Goal: Task Accomplishment & Management: Complete application form

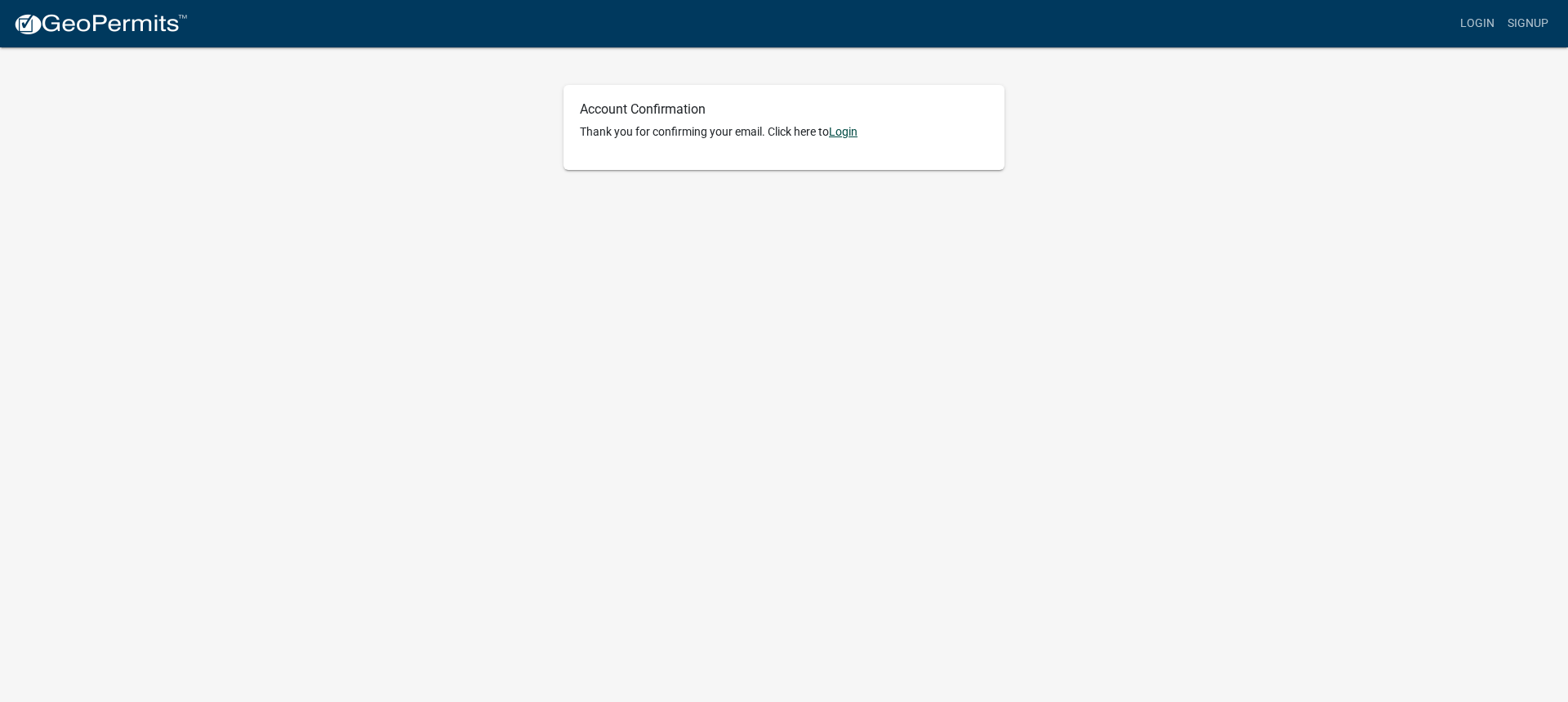
click at [851, 133] on link "Login" at bounding box center [843, 131] width 28 height 13
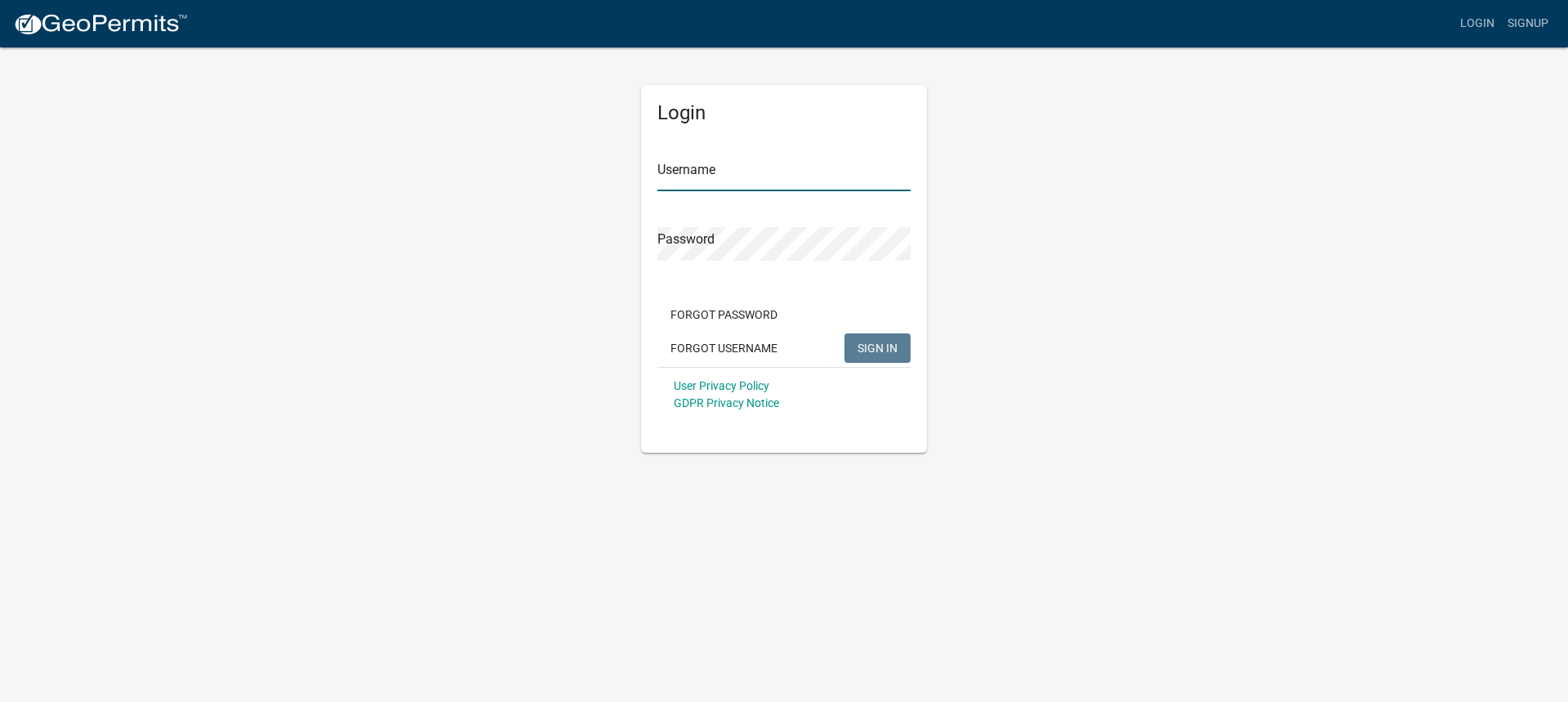
type input "jmichaelberg"
click at [885, 350] on span "SIGN IN" at bounding box center [877, 347] width 40 height 13
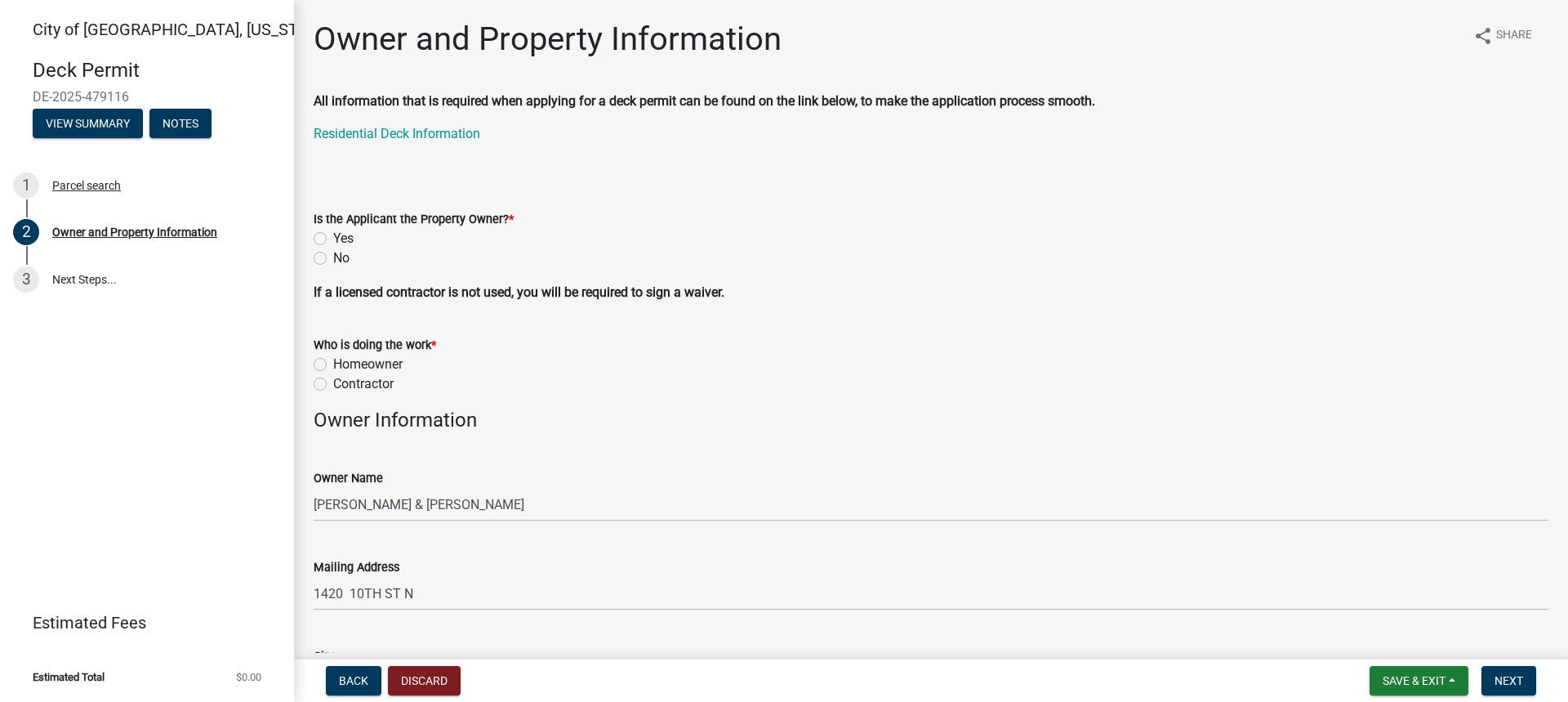
click at [333, 239] on label "Yes" at bounding box center [343, 239] width 20 height 19
click at [333, 239] on input "Yes" at bounding box center [338, 234] width 11 height 11
radio input "true"
click at [333, 364] on label "Homeowner" at bounding box center [368, 364] width 70 height 19
click at [333, 364] on input "Homeowner" at bounding box center [338, 359] width 11 height 11
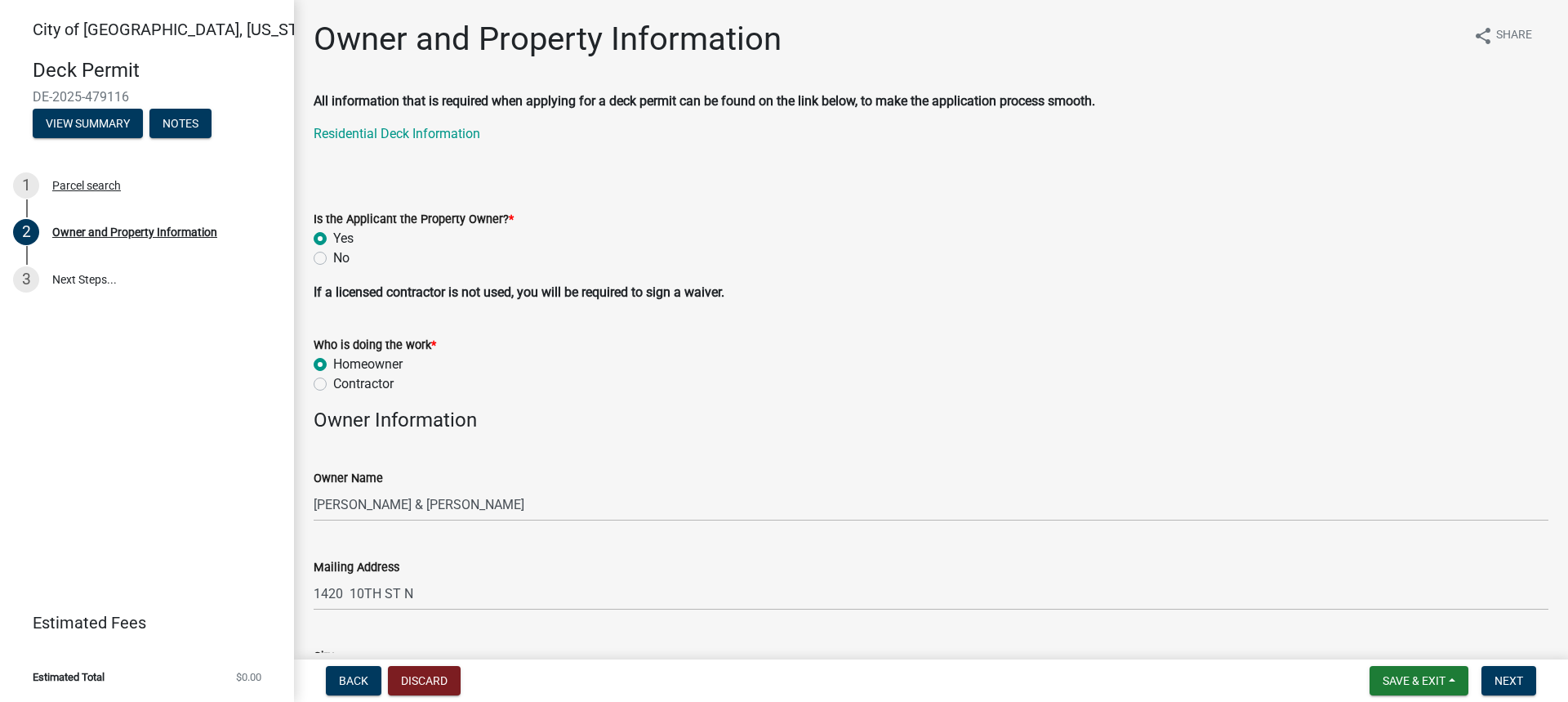
radio input "true"
click at [333, 386] on label "Contractor" at bounding box center [363, 384] width 60 height 19
click at [333, 384] on input "Contractor" at bounding box center [338, 379] width 11 height 11
radio input "true"
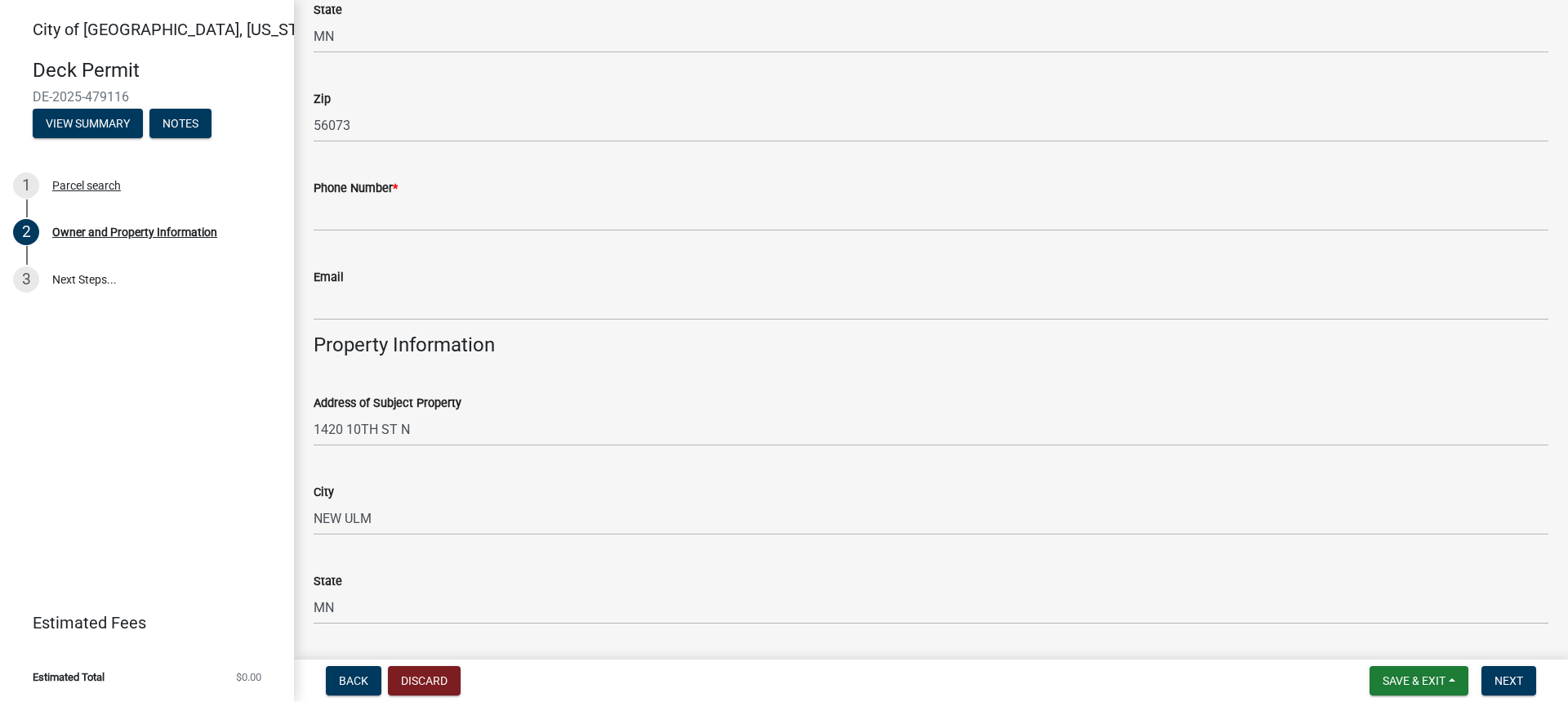
scroll to position [490, 0]
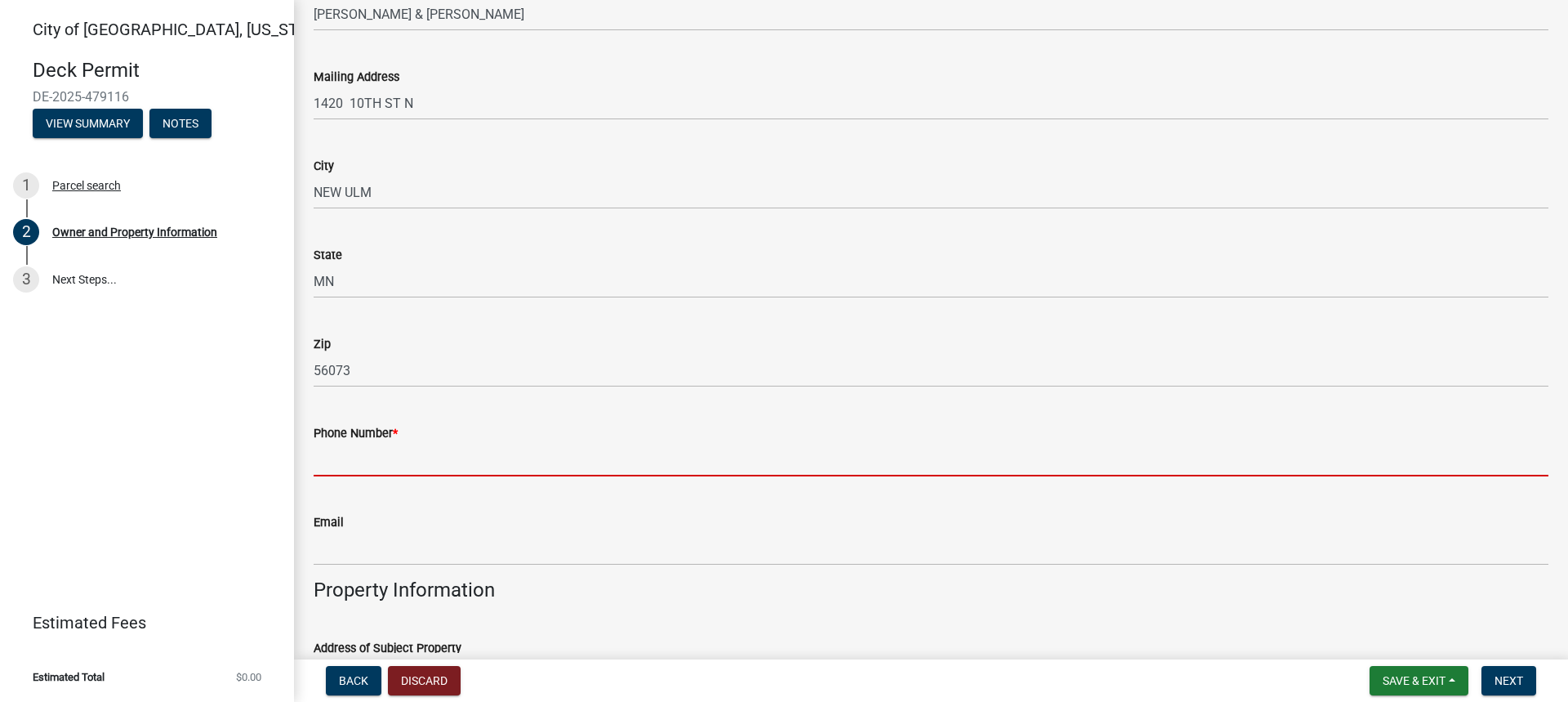
click at [384, 454] on input "Phone Number *" at bounding box center [931, 459] width 1235 height 33
type input "5072400096"
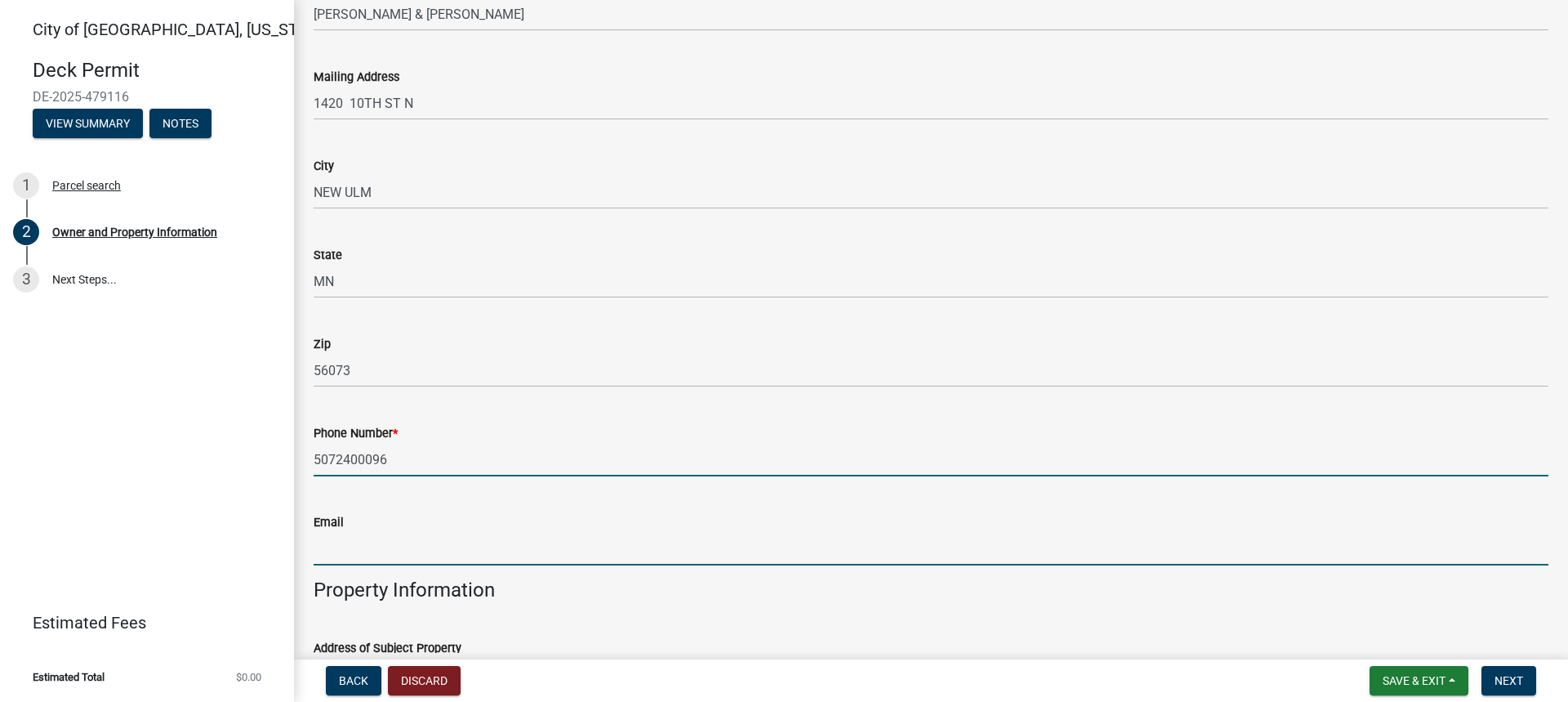
click at [414, 557] on input "Email" at bounding box center [931, 549] width 1235 height 33
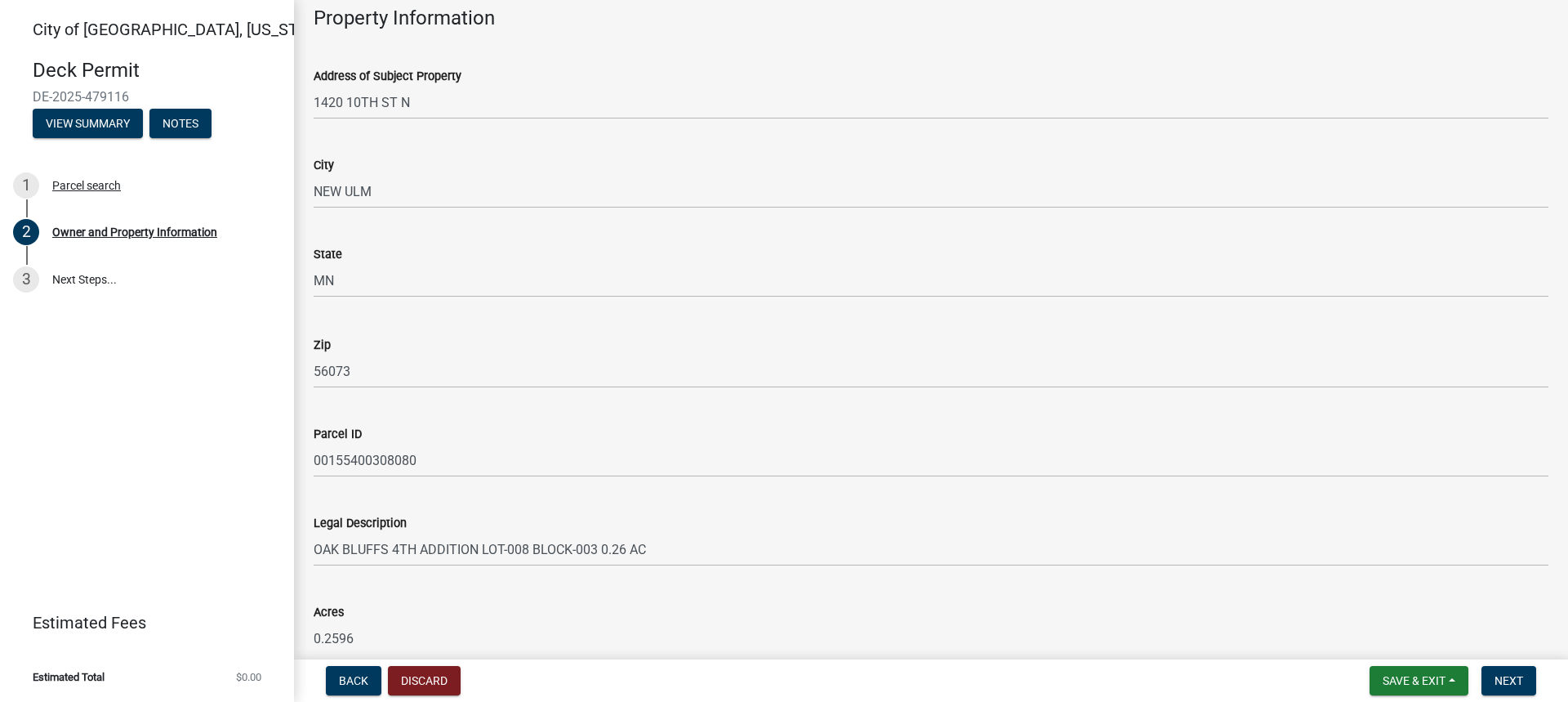
scroll to position [1141, 0]
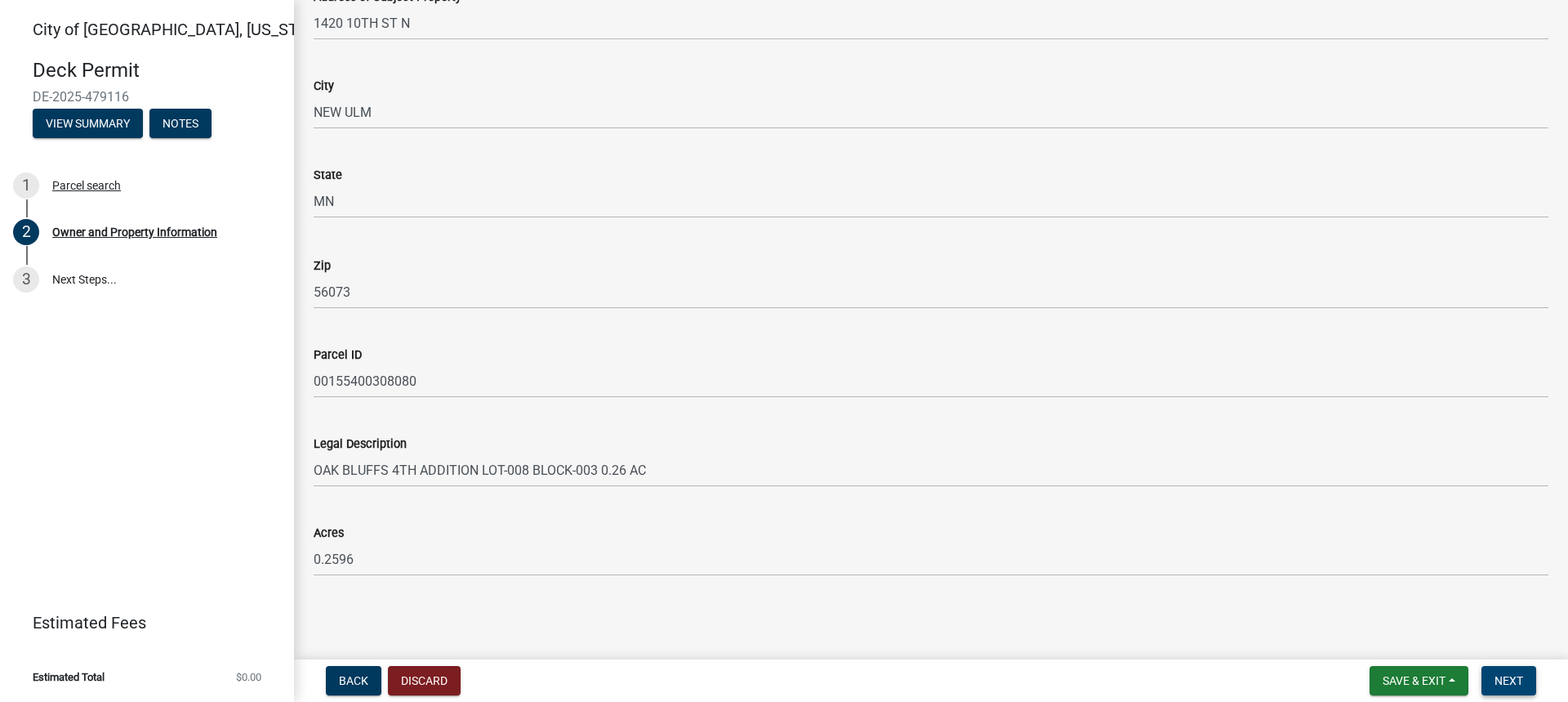
type input "[EMAIL_ADDRESS][DOMAIN_NAME]"
click at [1519, 686] on span "Next" at bounding box center [1509, 680] width 28 height 13
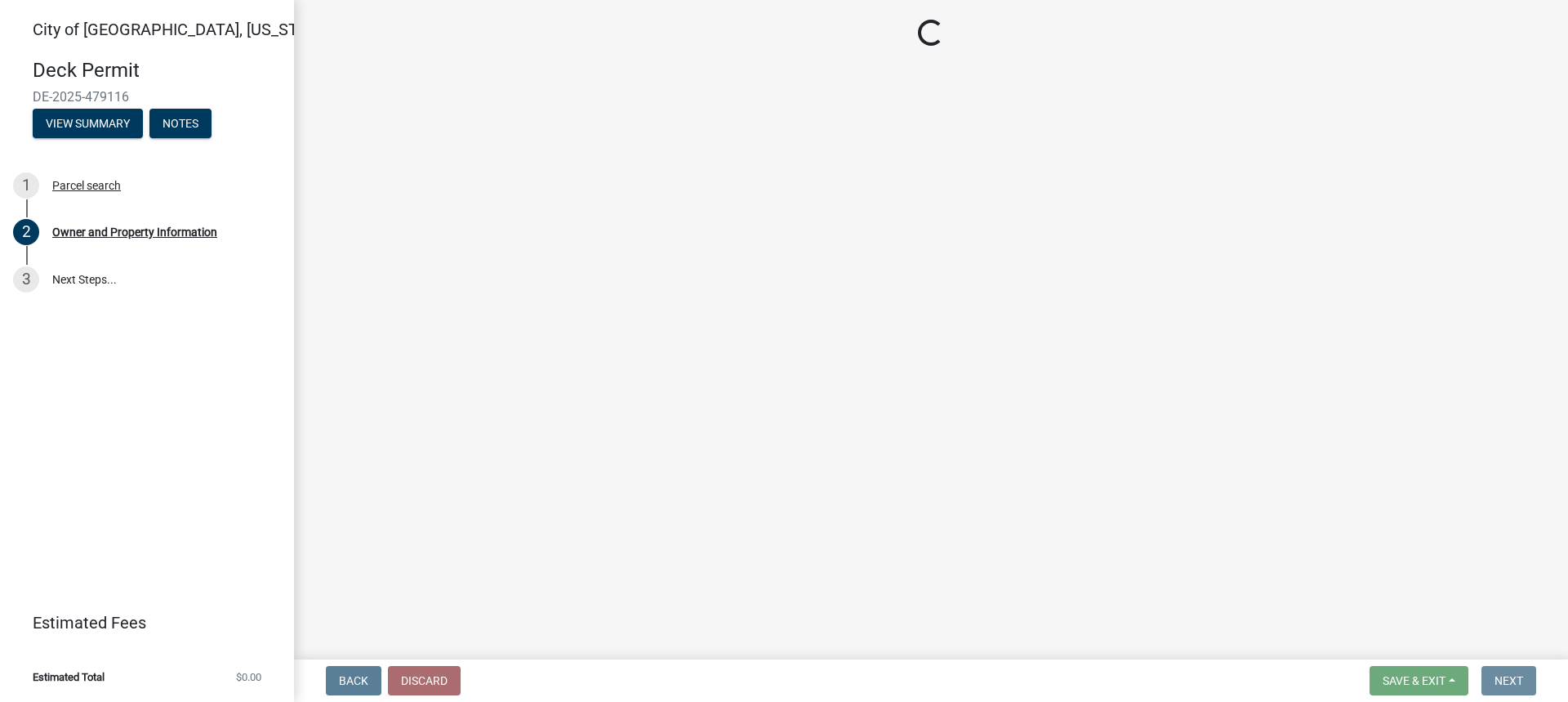
scroll to position [0, 0]
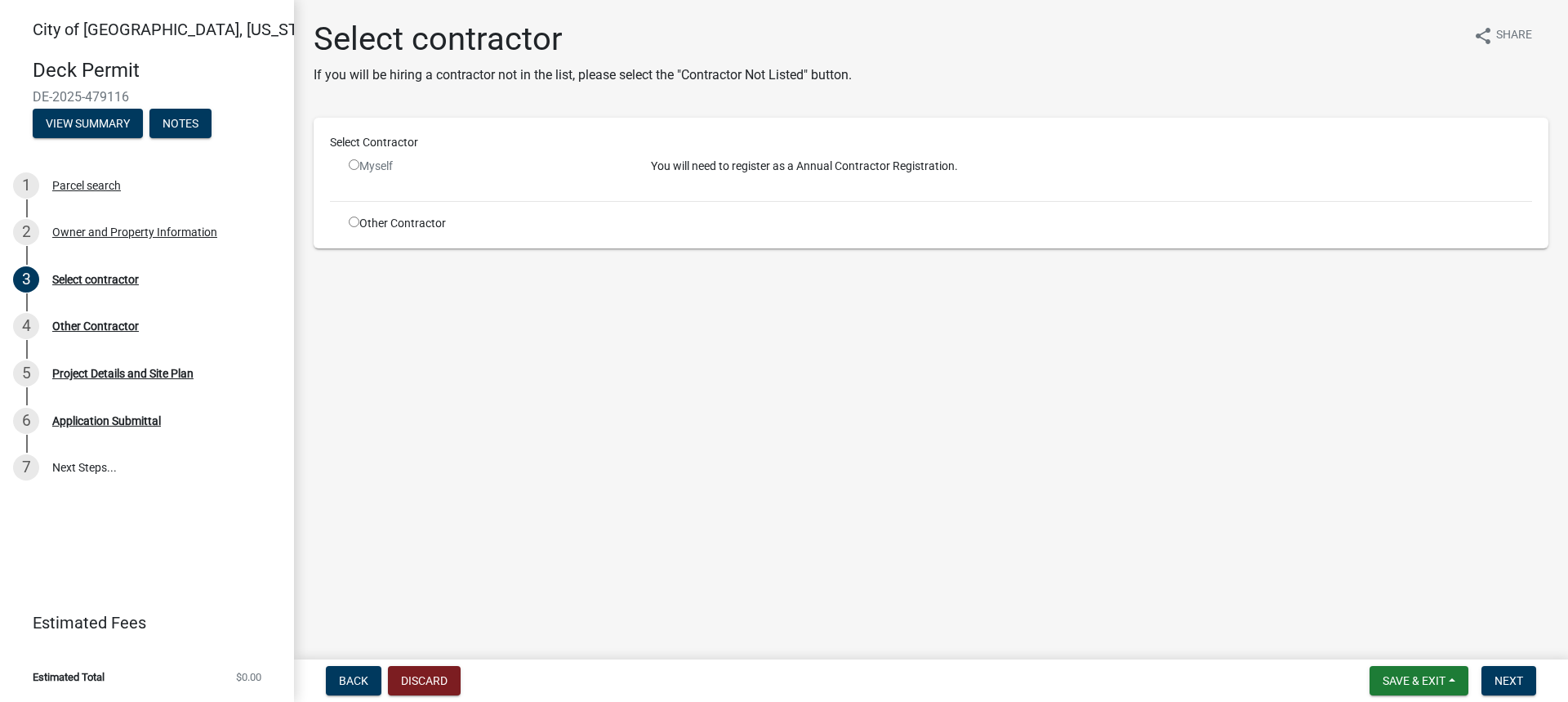
click at [356, 223] on input "radio" at bounding box center [353, 221] width 11 height 11
radio input "true"
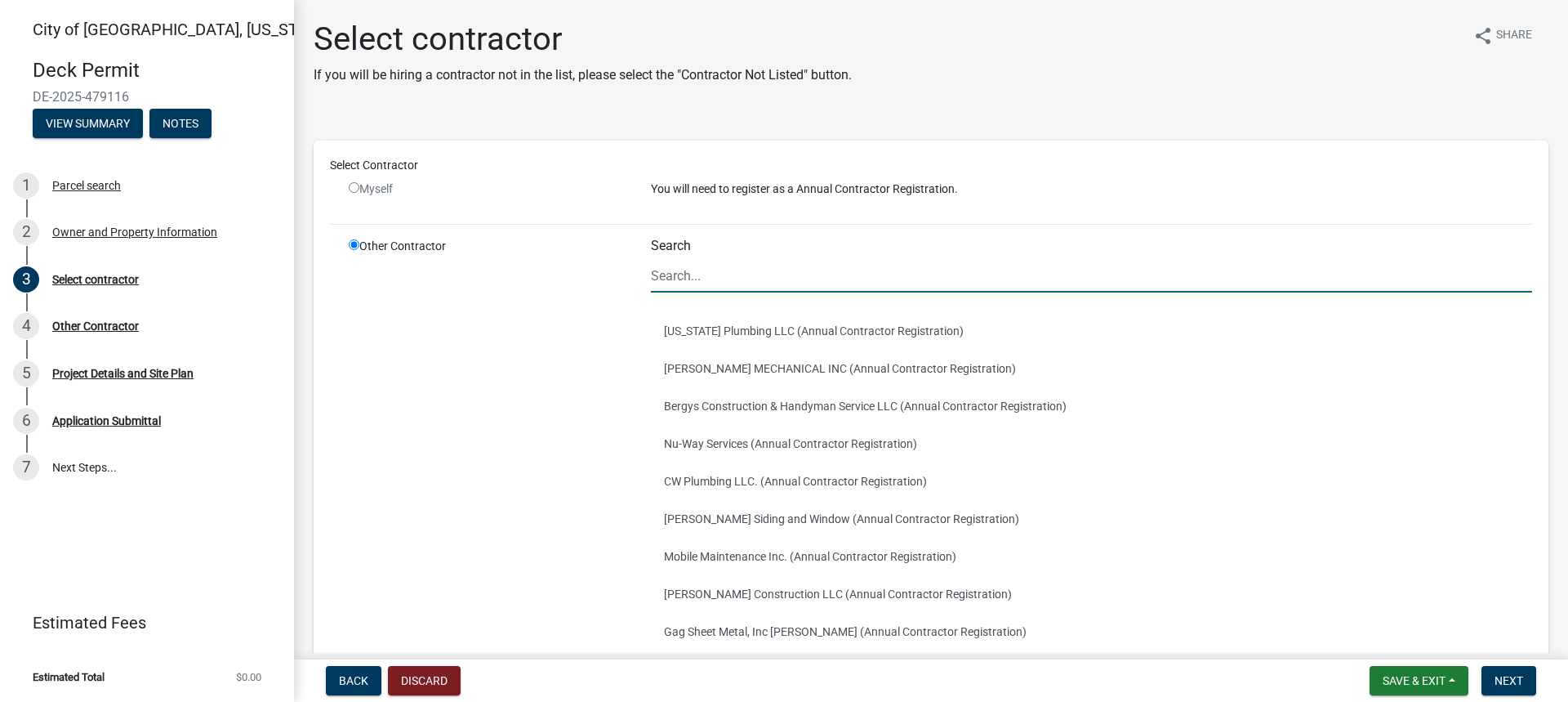
click at [713, 279] on input "Search" at bounding box center [1092, 276] width 882 height 33
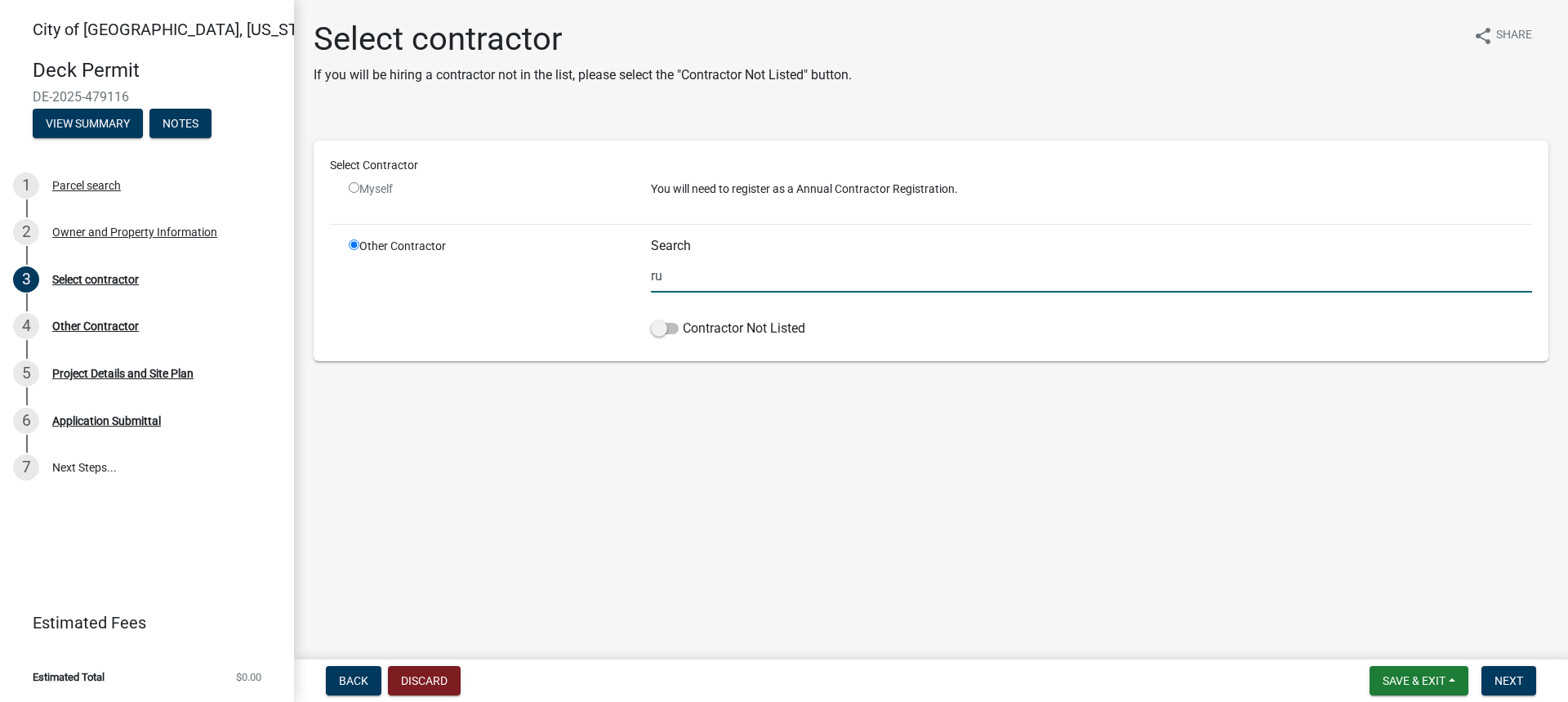
type input "r"
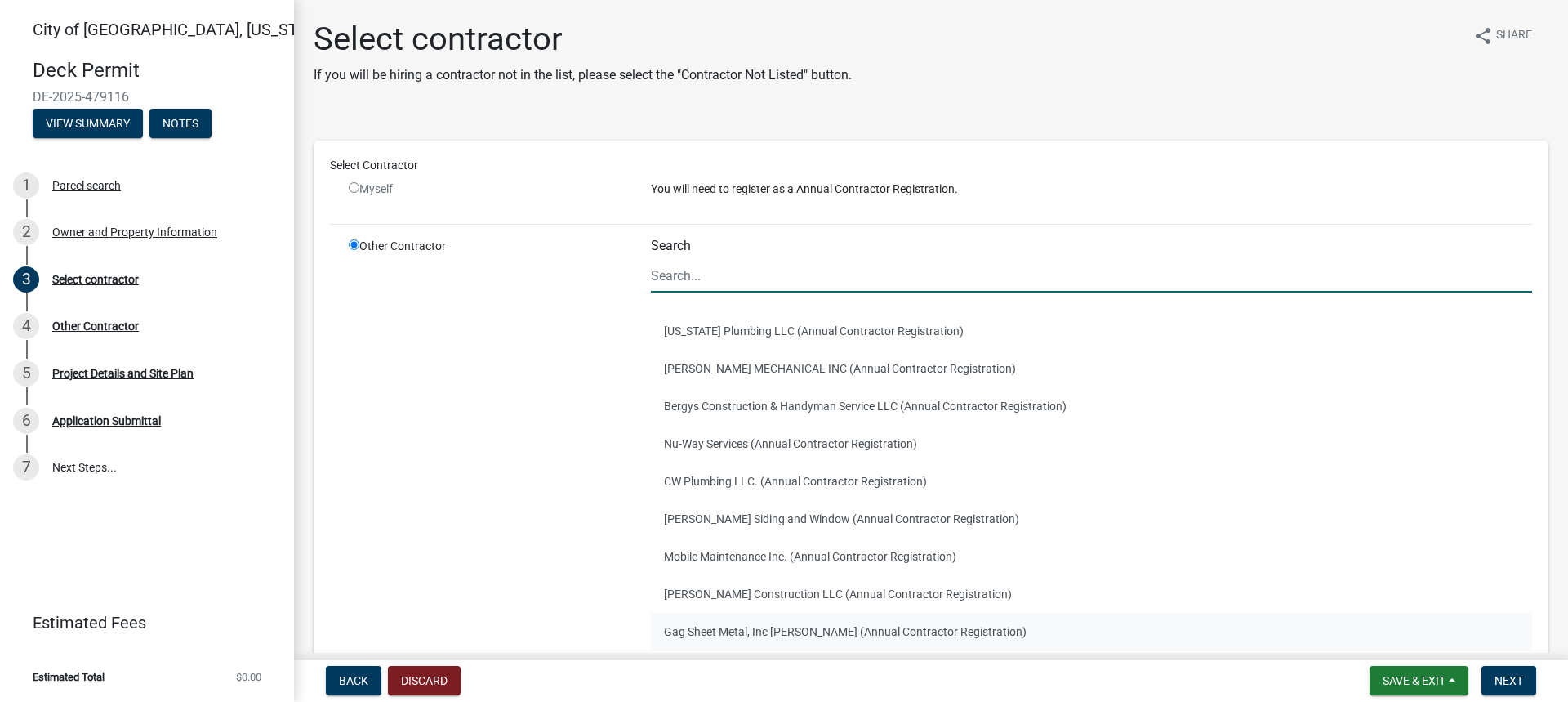
scroll to position [82, 0]
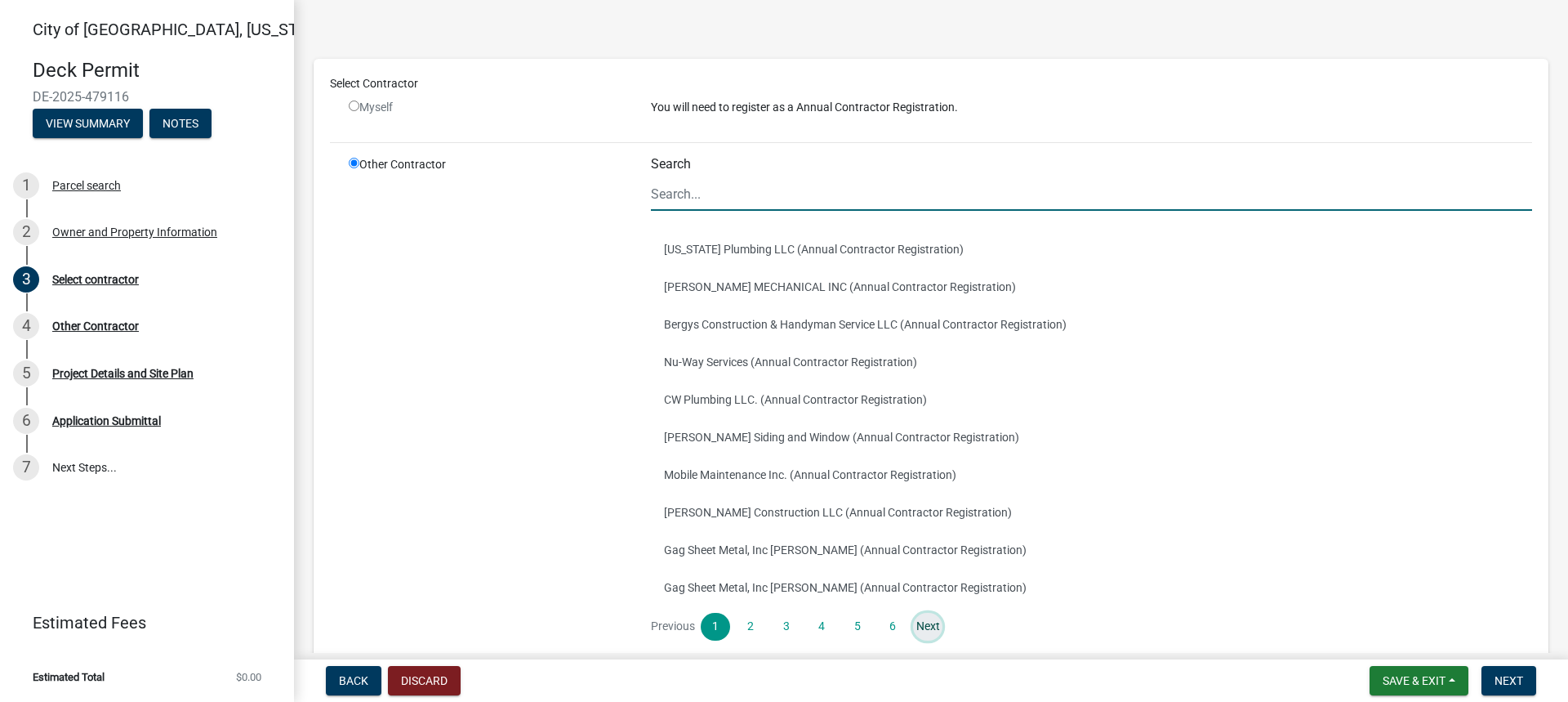
click at [925, 625] on link "Next" at bounding box center [928, 626] width 29 height 28
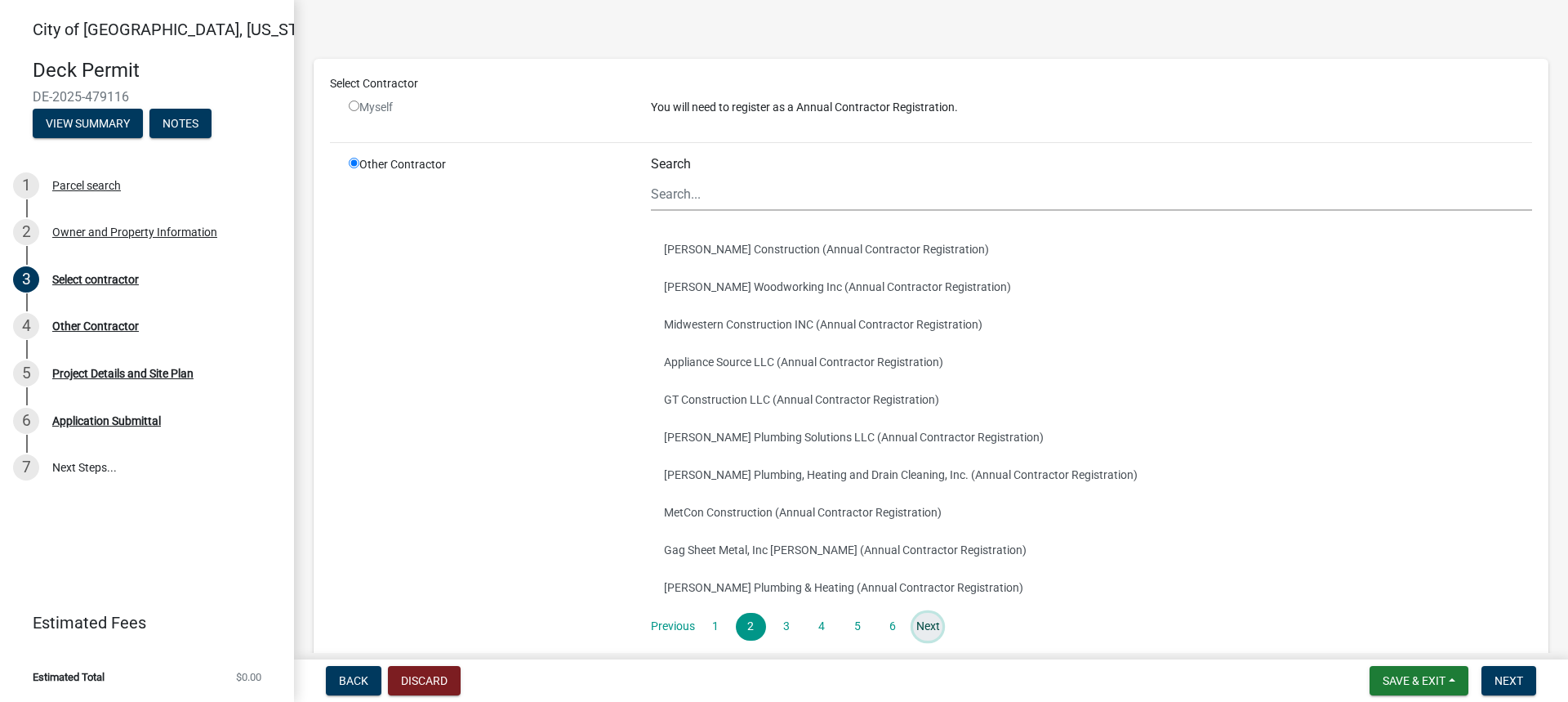
click at [923, 635] on link "Next" at bounding box center [928, 626] width 29 height 28
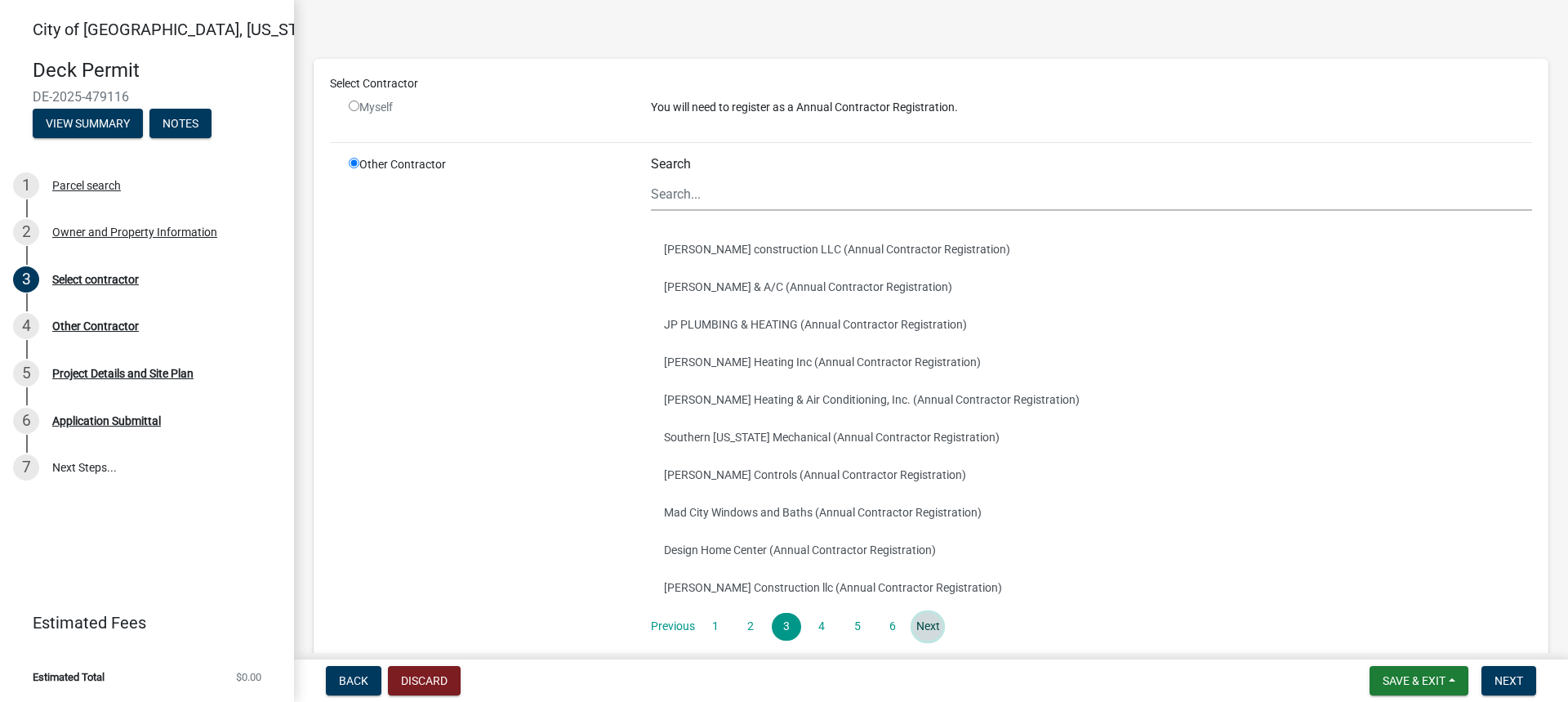
click at [926, 627] on link "Next" at bounding box center [928, 626] width 29 height 28
click at [934, 629] on link "Next" at bounding box center [928, 626] width 29 height 28
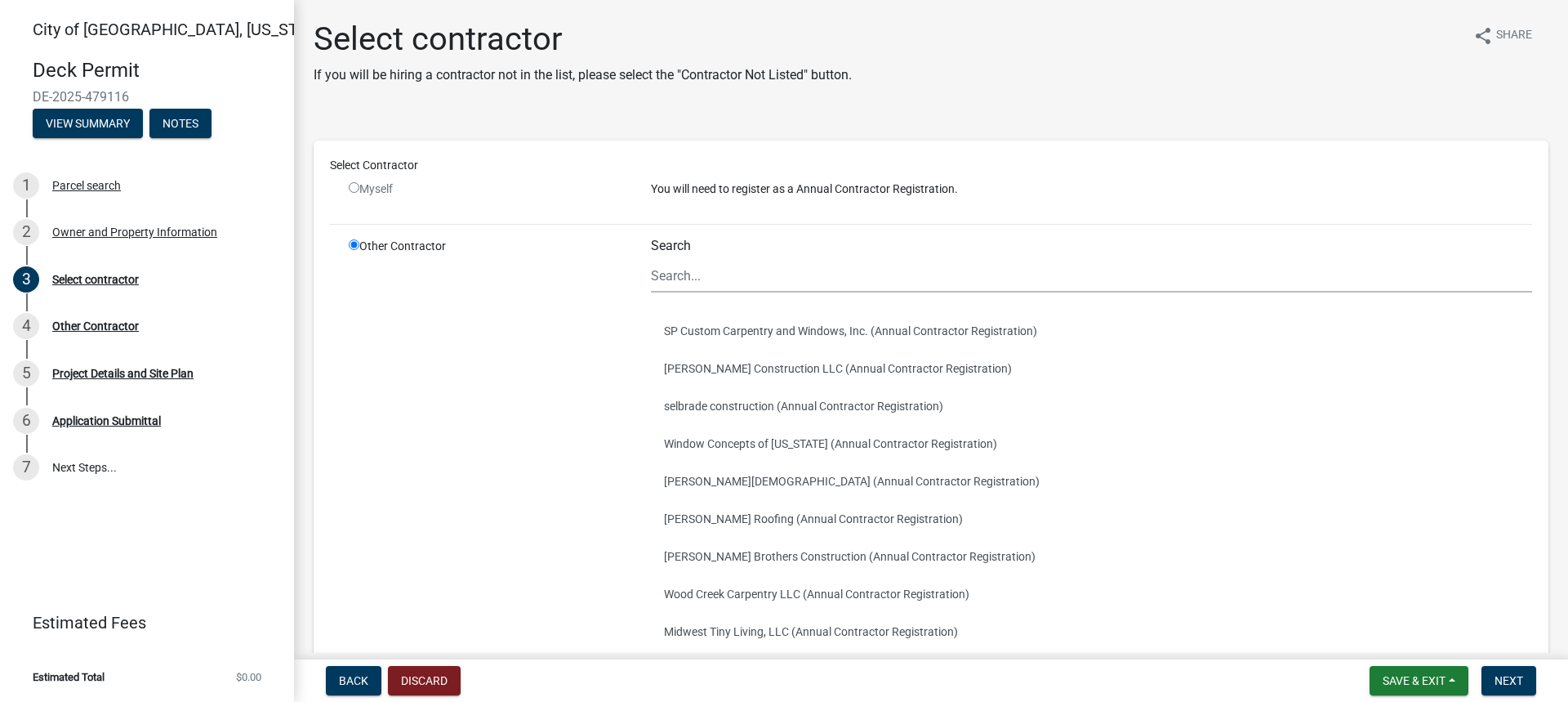
scroll to position [163, 0]
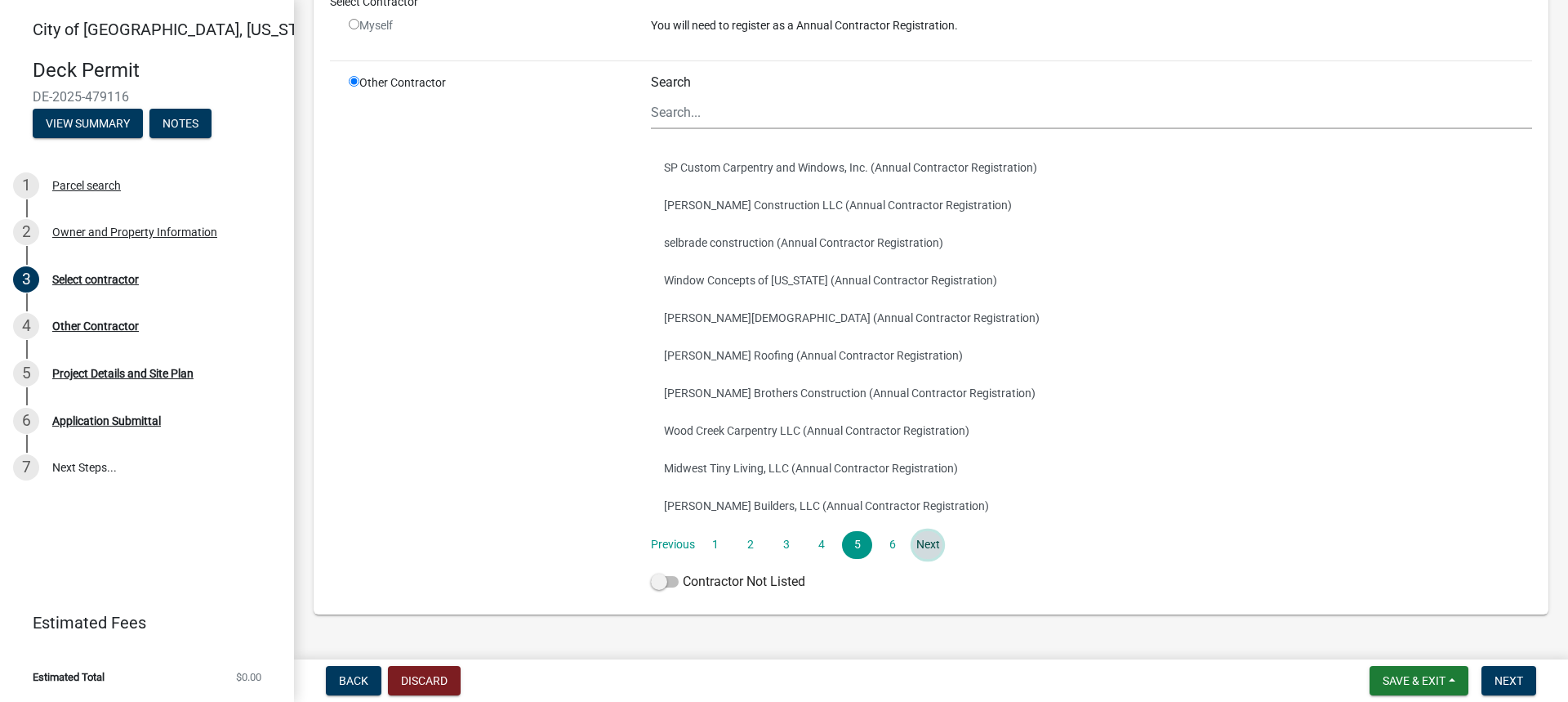
click at [929, 549] on link "Next" at bounding box center [928, 545] width 29 height 28
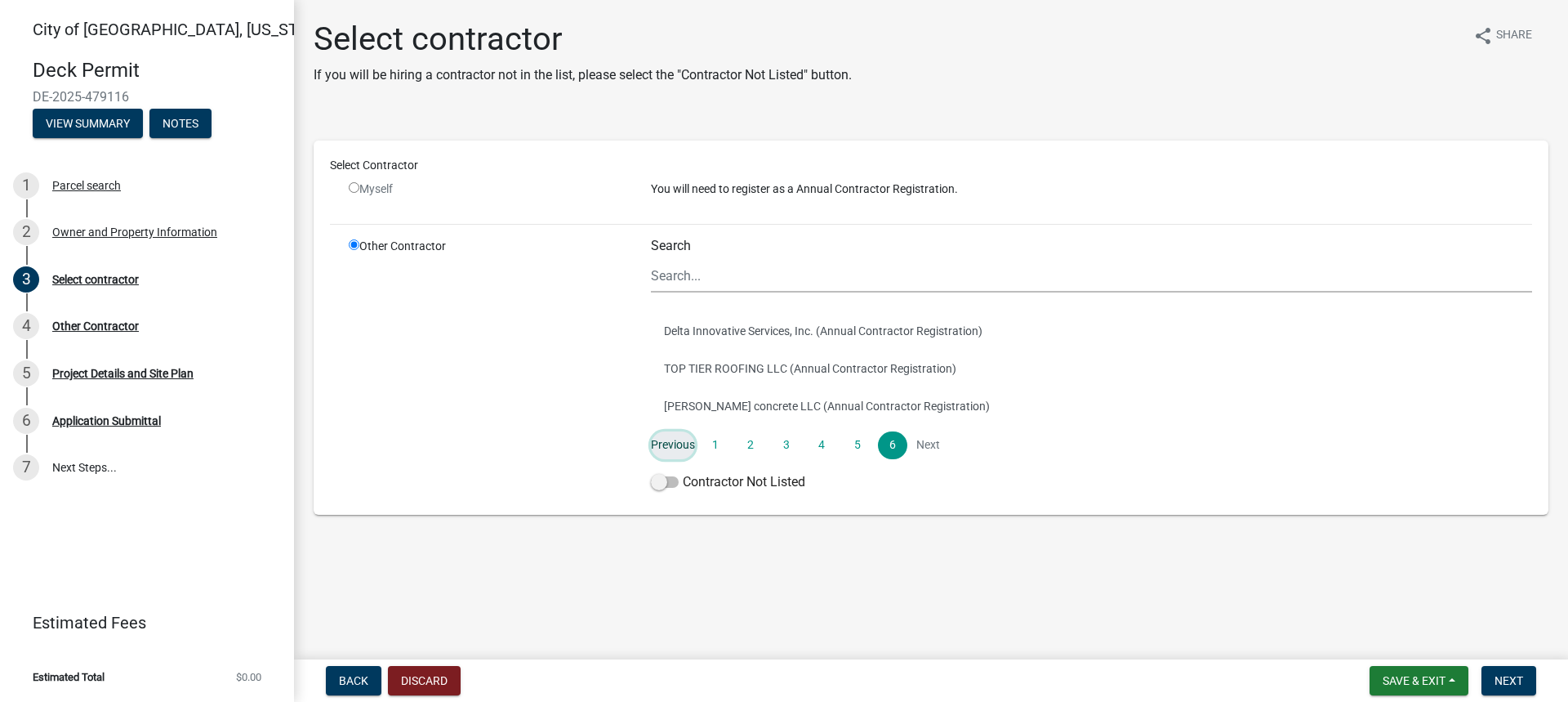
click at [672, 444] on link "Previous" at bounding box center [673, 445] width 44 height 28
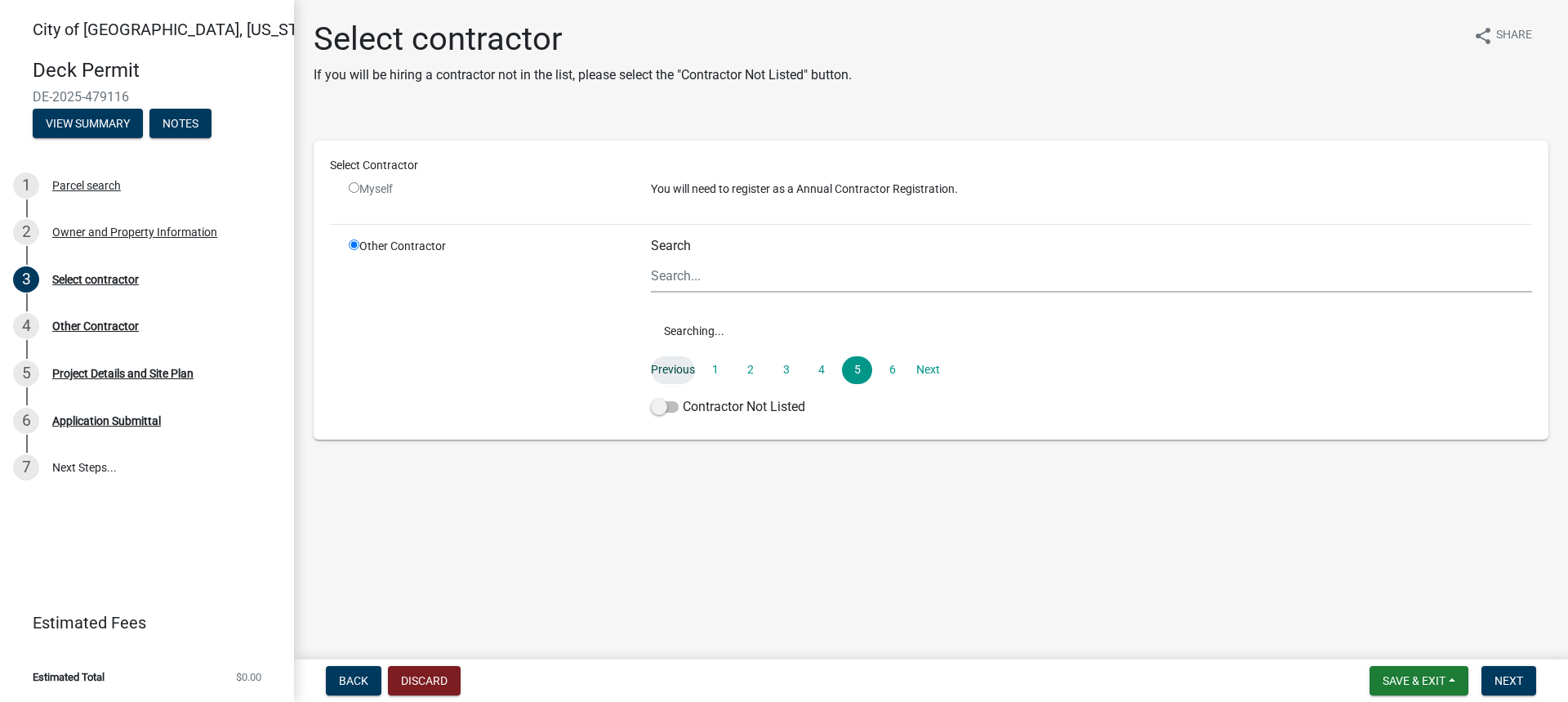
click at [672, 444] on wm-data-entity-input "Select Contractor Myself You will need to register as a Annual Contractor Regis…" at bounding box center [931, 284] width 1235 height 335
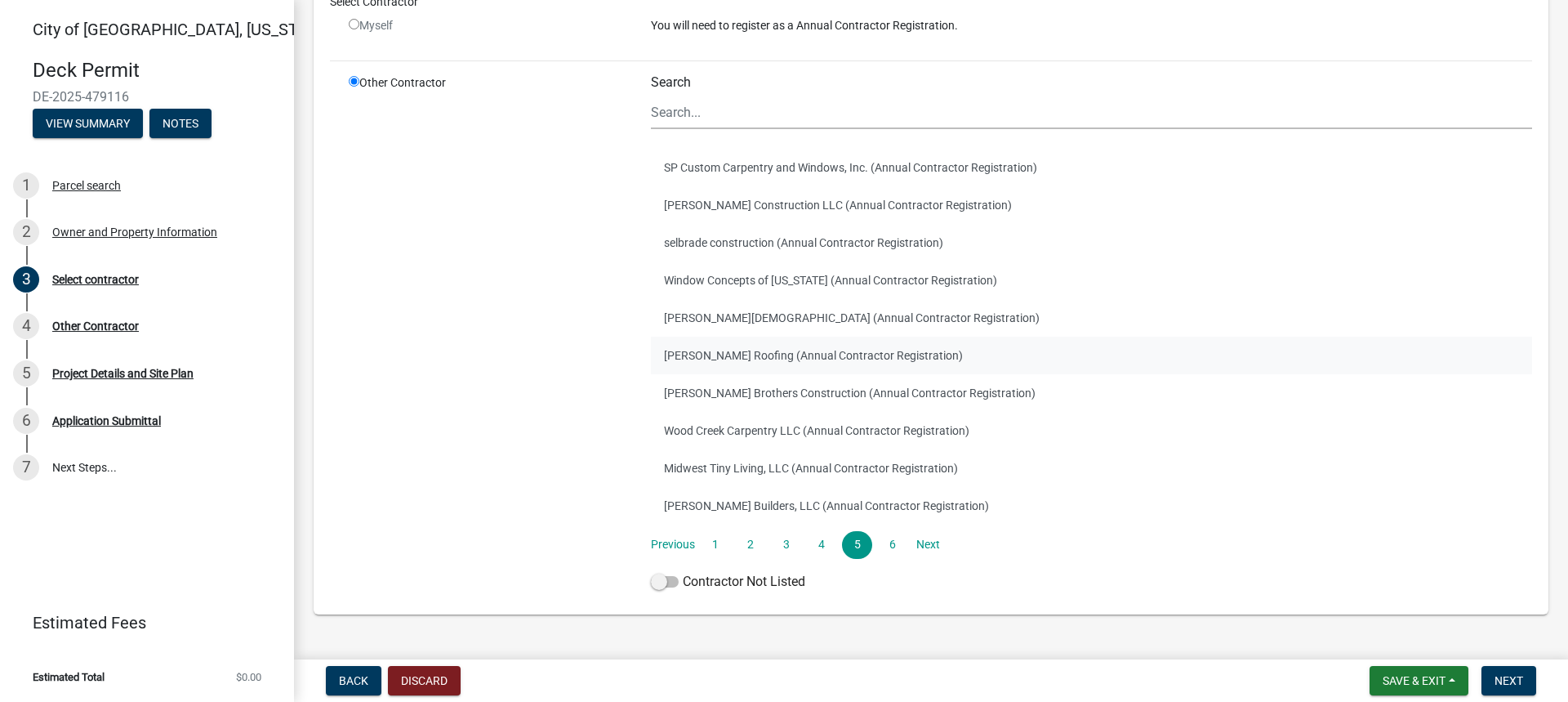
scroll to position [202, 0]
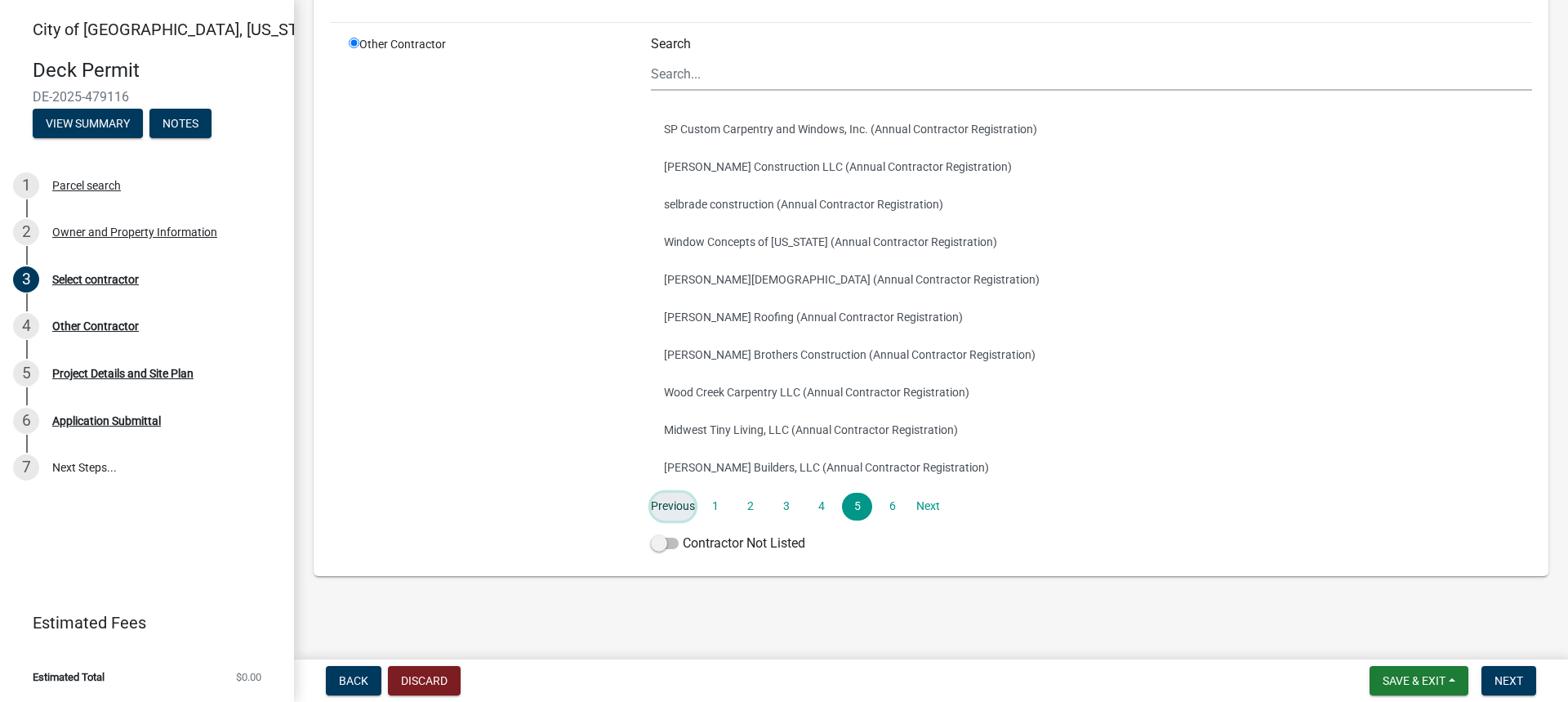
click at [669, 502] on link "Previous" at bounding box center [673, 506] width 44 height 28
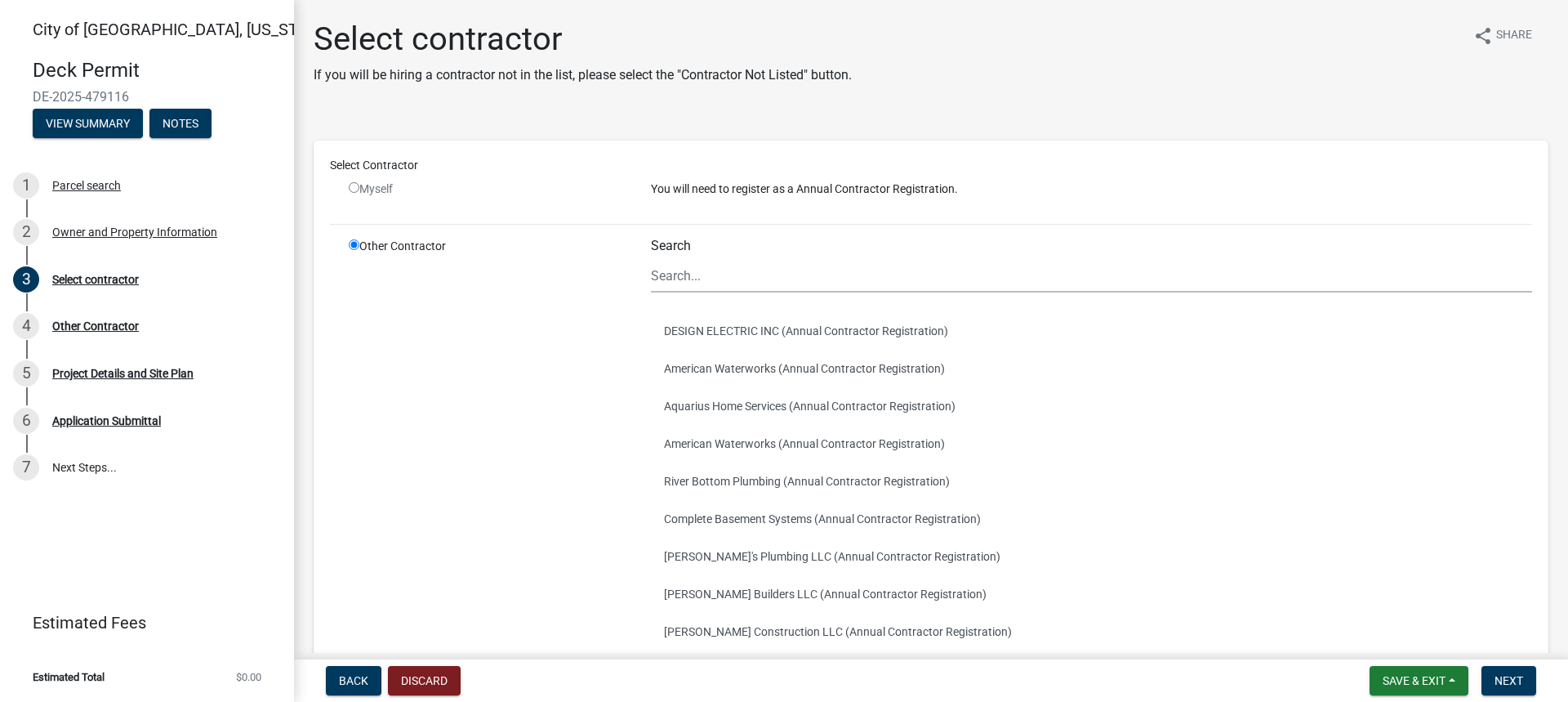
scroll to position [163, 0]
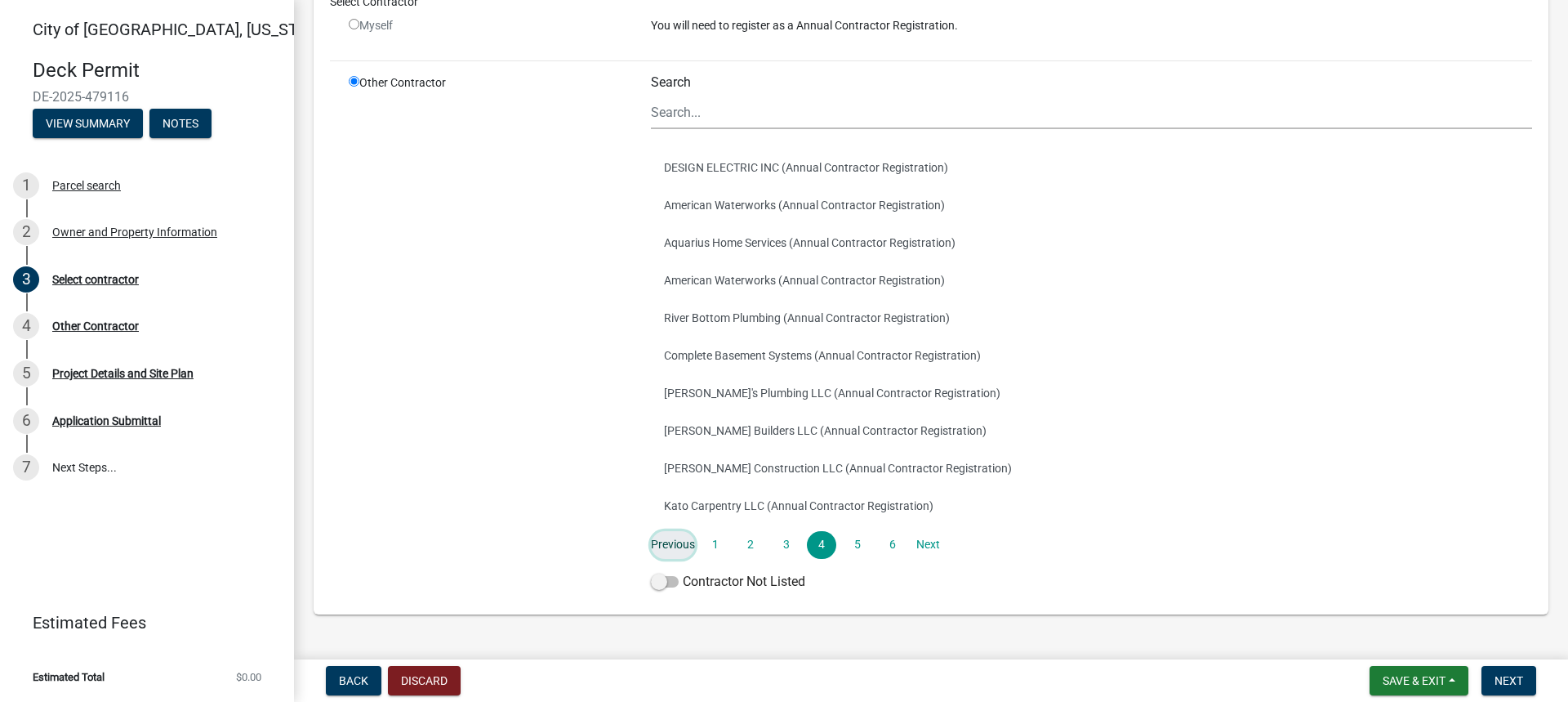
click at [678, 547] on link "Previous" at bounding box center [673, 545] width 44 height 28
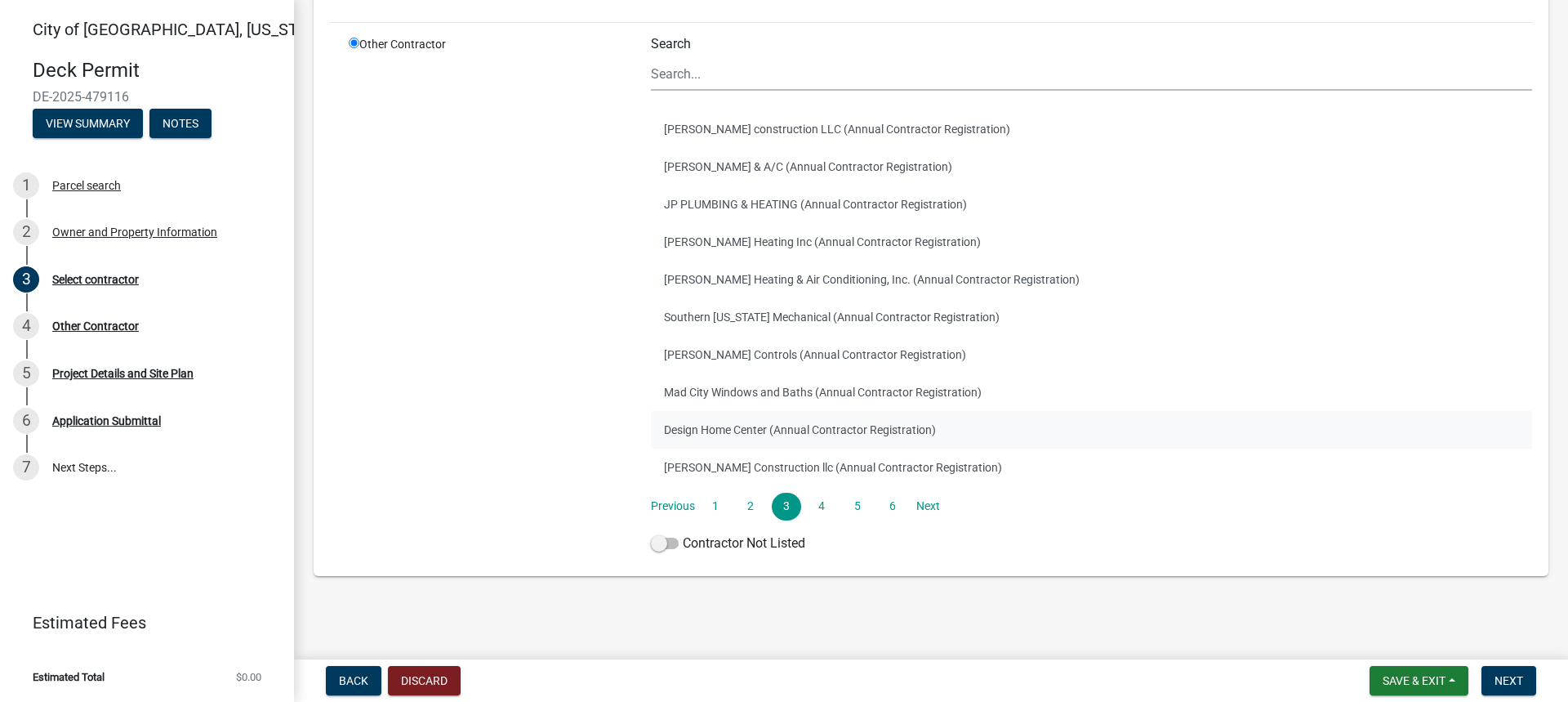
click at [728, 435] on button "Design Home Center (Annual Contractor Registration)" at bounding box center [1092, 429] width 882 height 38
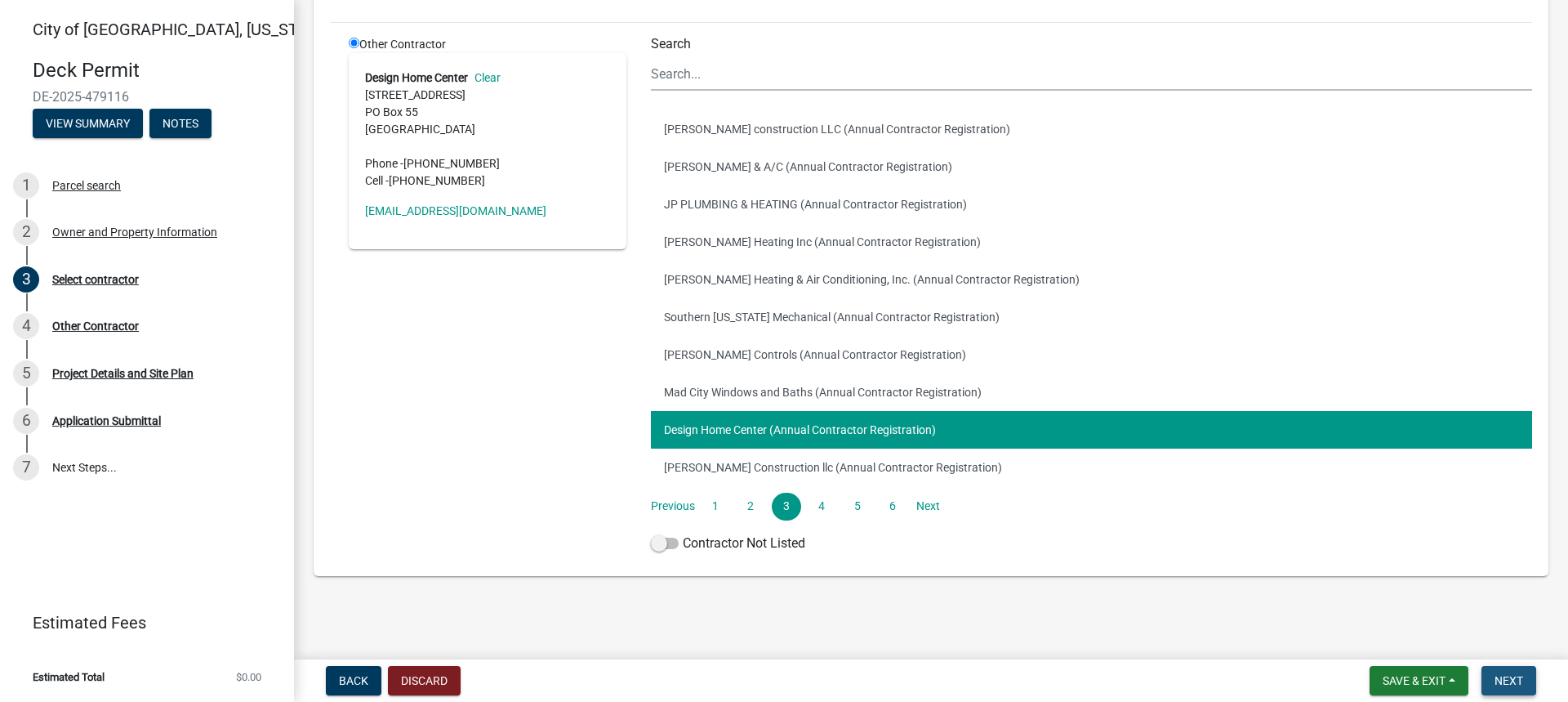
click at [1507, 687] on span "Next" at bounding box center [1509, 680] width 28 height 13
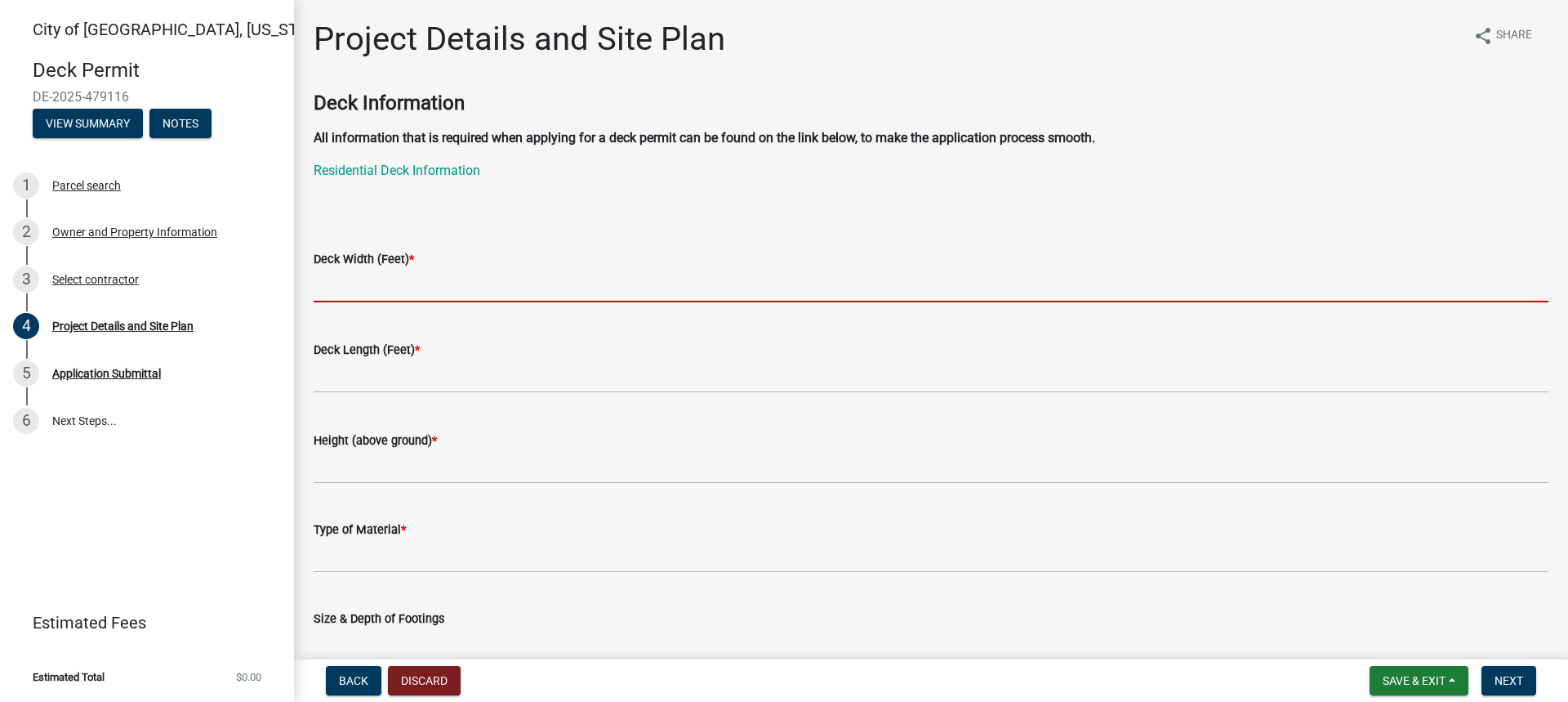
click at [421, 294] on input "text" at bounding box center [931, 285] width 1235 height 33
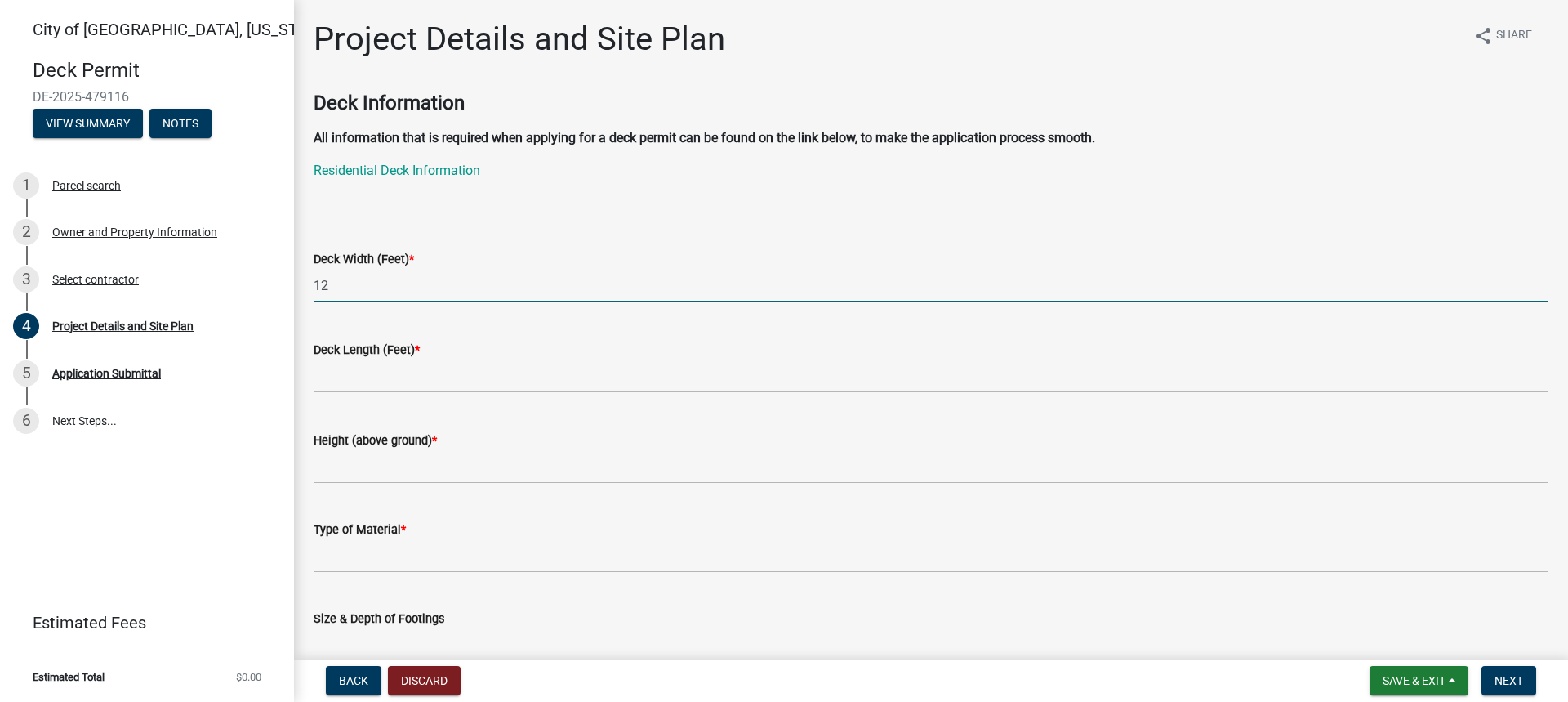
type input "12"
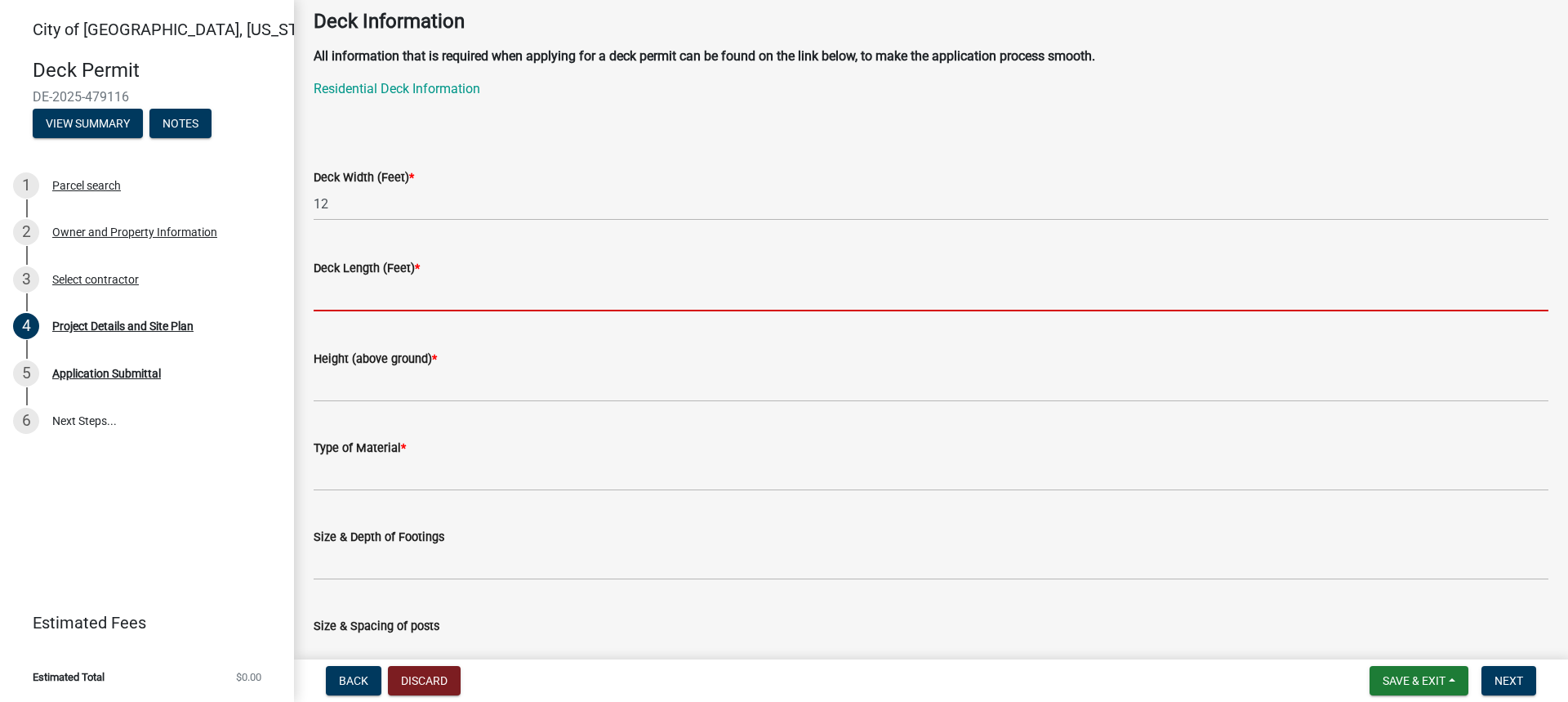
scroll to position [163, 0]
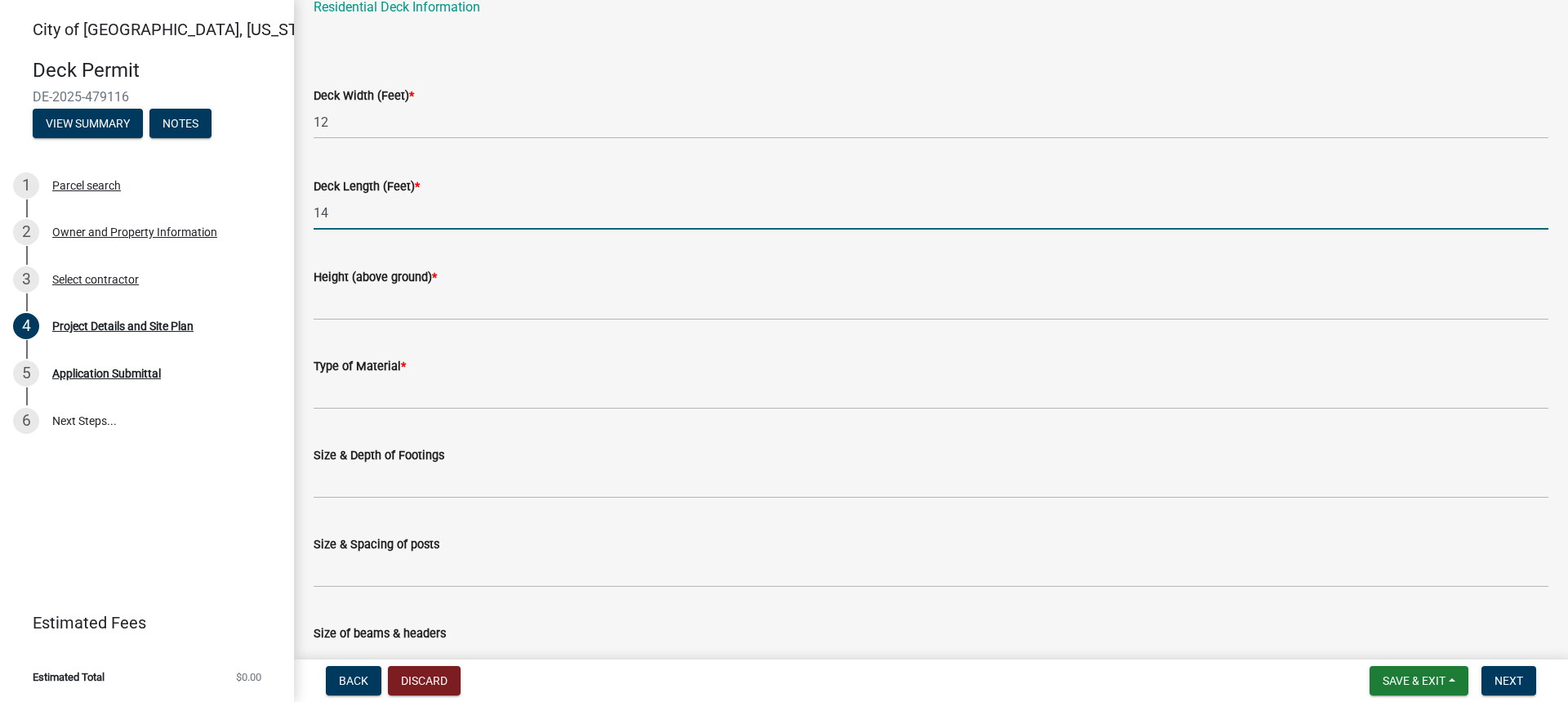
type input "14"
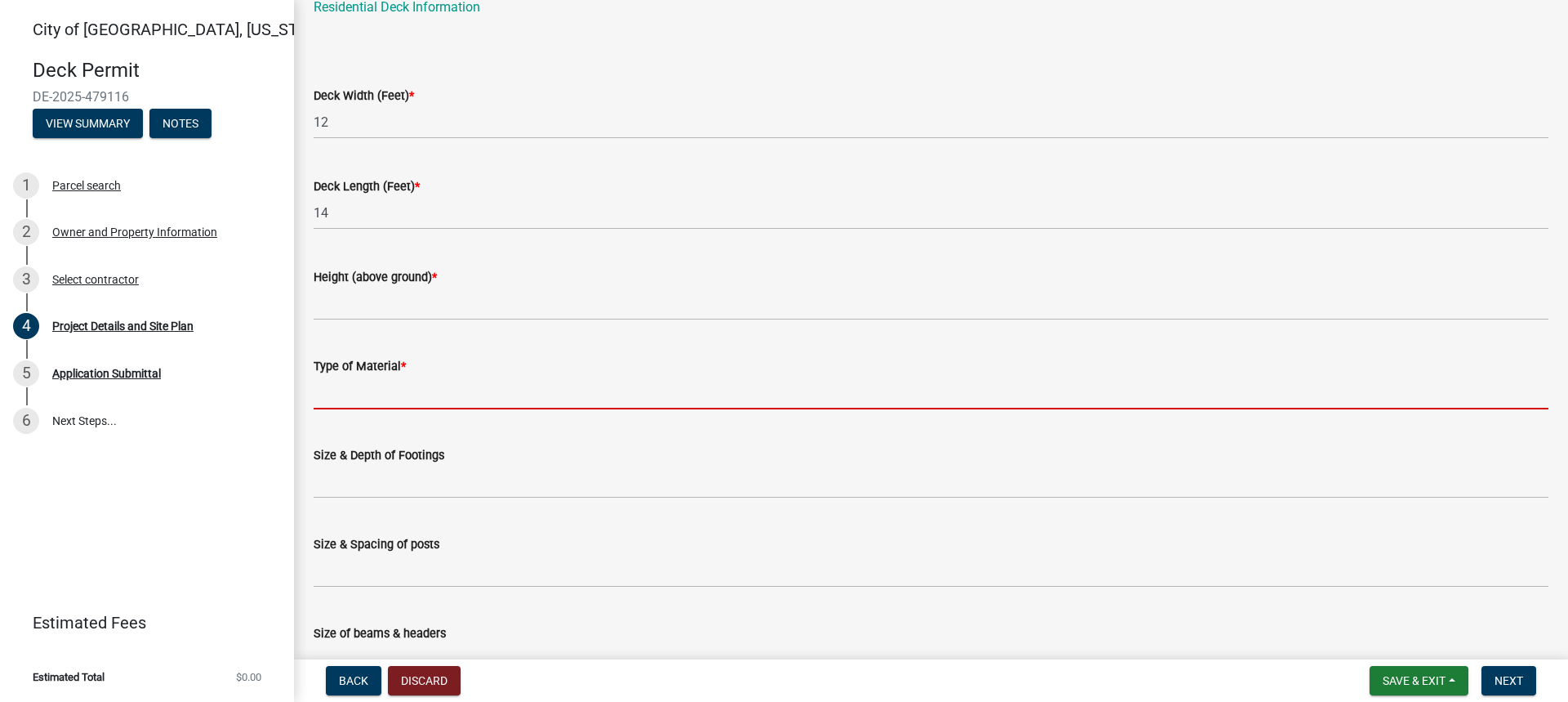
click at [346, 394] on input "Type of Material *" at bounding box center [931, 392] width 1235 height 33
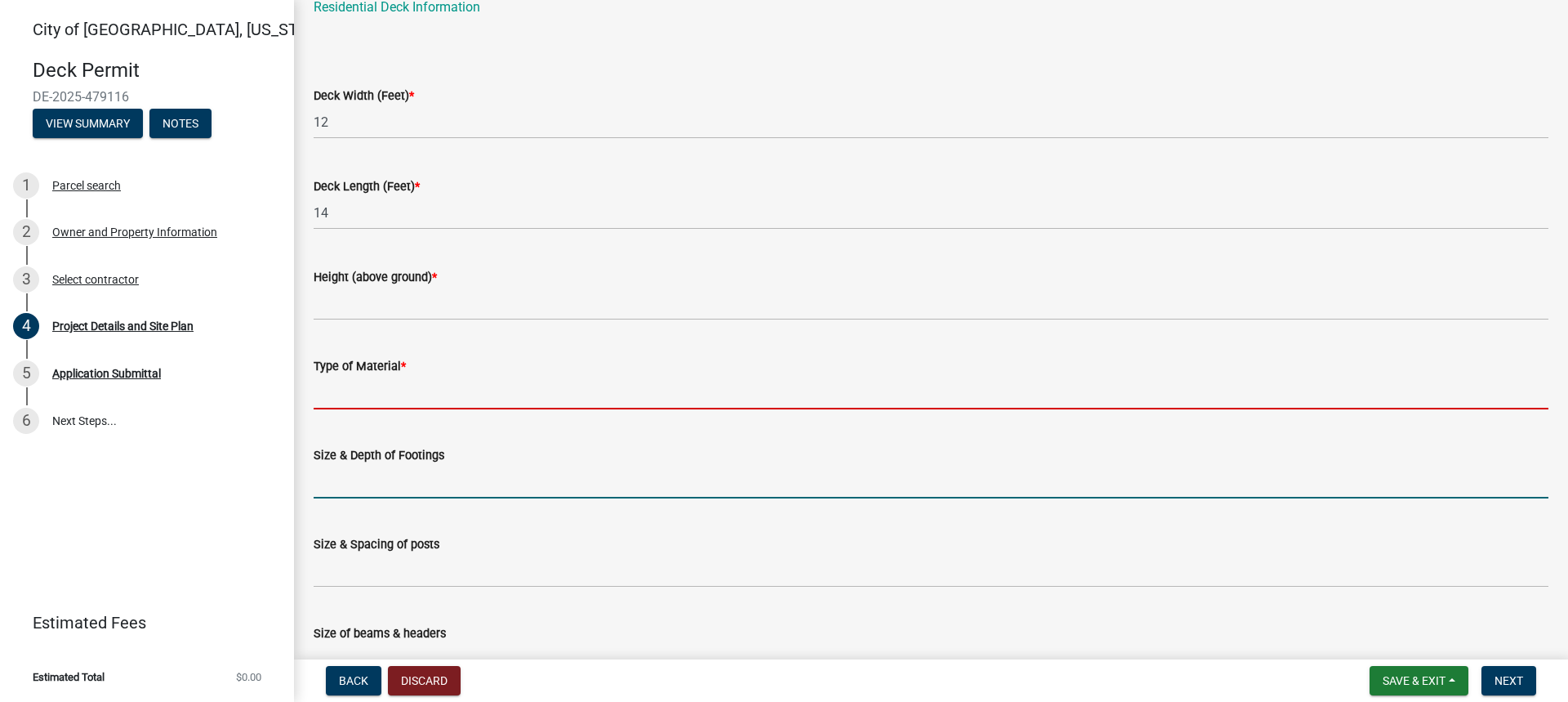
click at [366, 482] on form "Size & Depth of Footings" at bounding box center [931, 472] width 1235 height 53
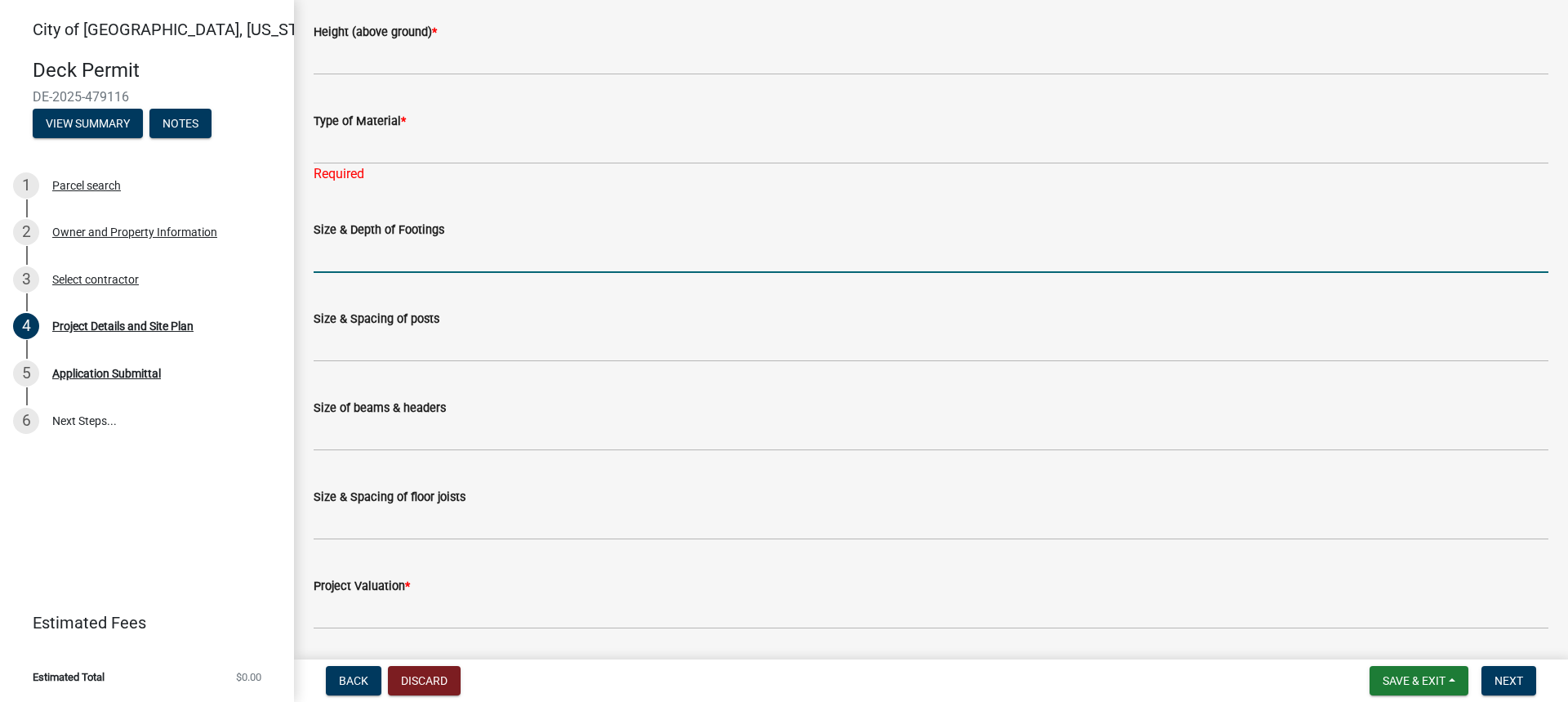
scroll to position [572, 0]
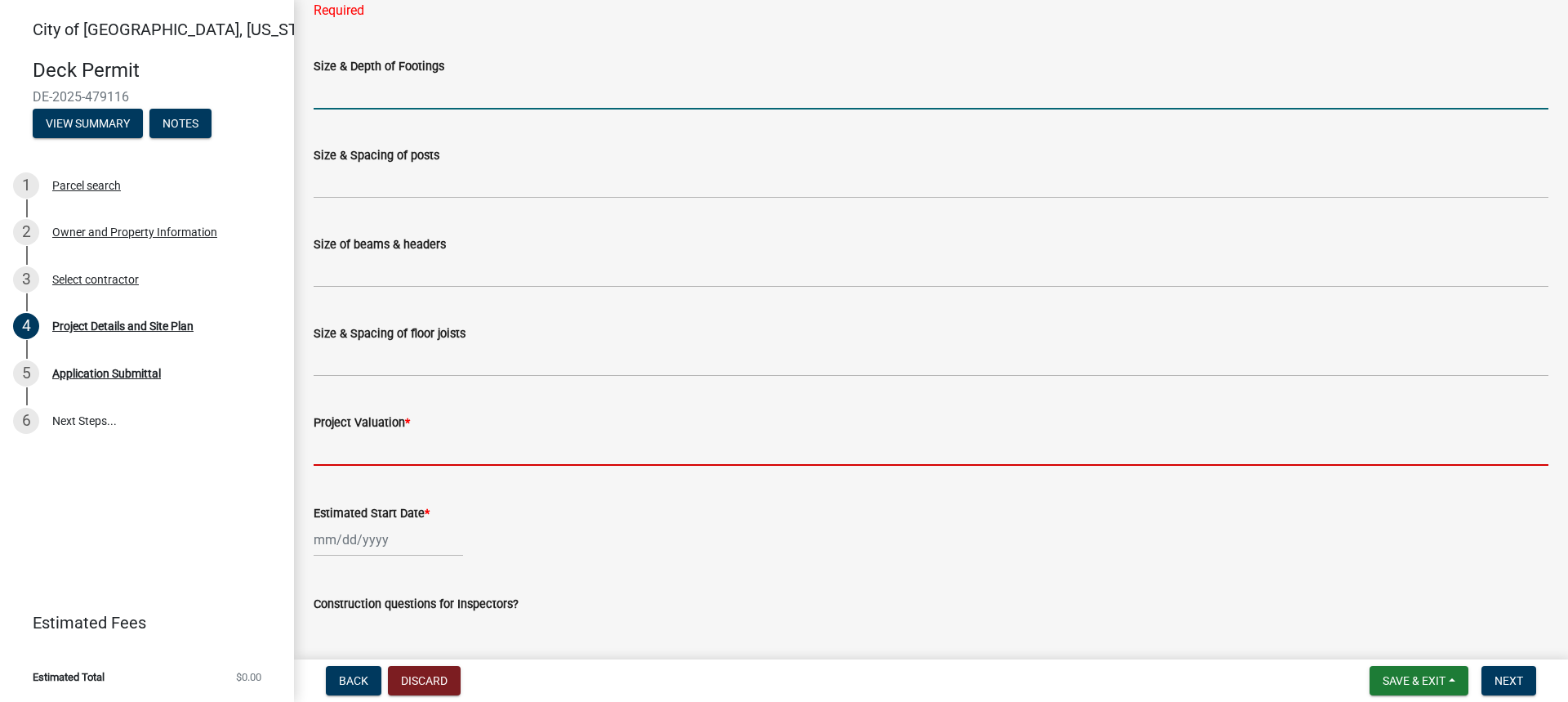
click at [339, 454] on input "text" at bounding box center [931, 449] width 1235 height 33
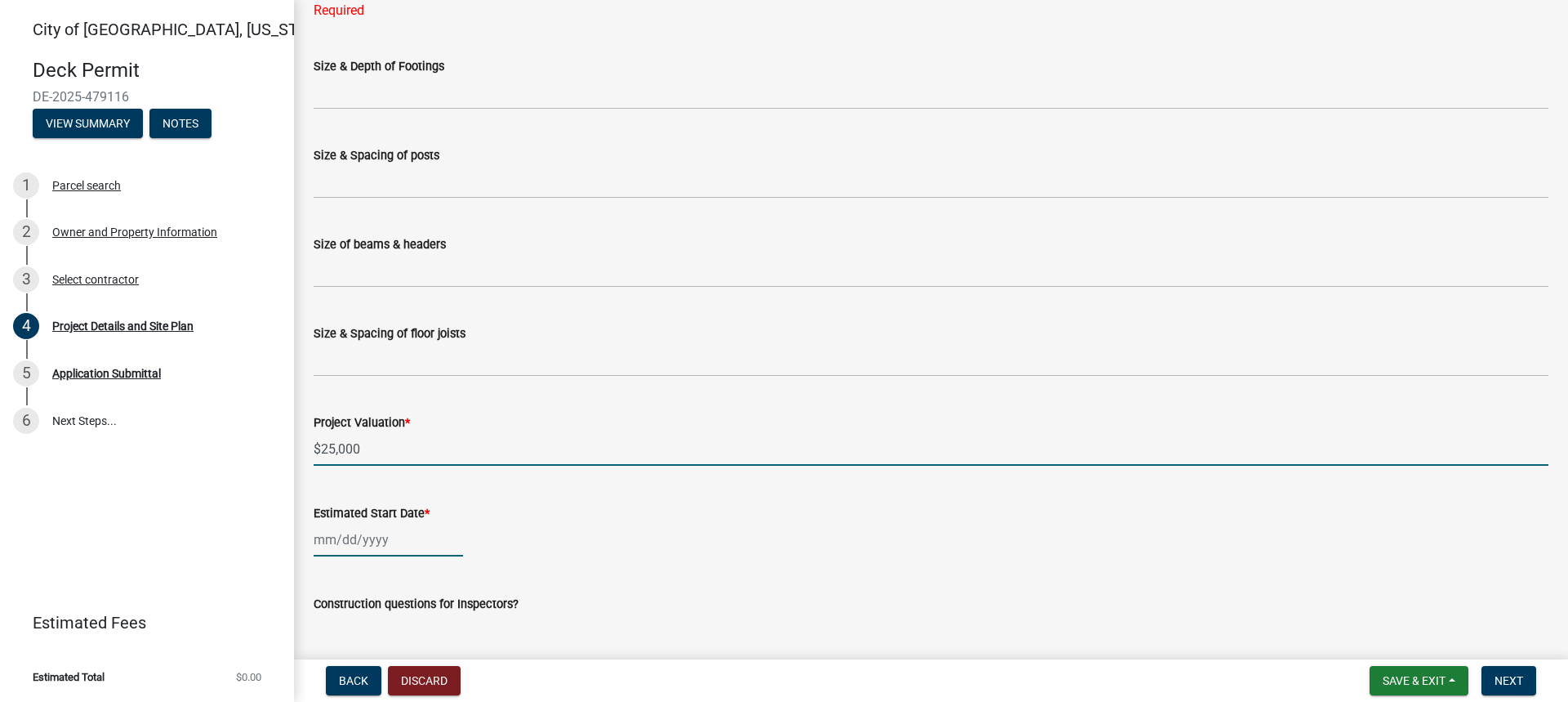
click at [318, 537] on div at bounding box center [388, 539] width 150 height 33
type input "25000"
select select "9"
select select "2025"
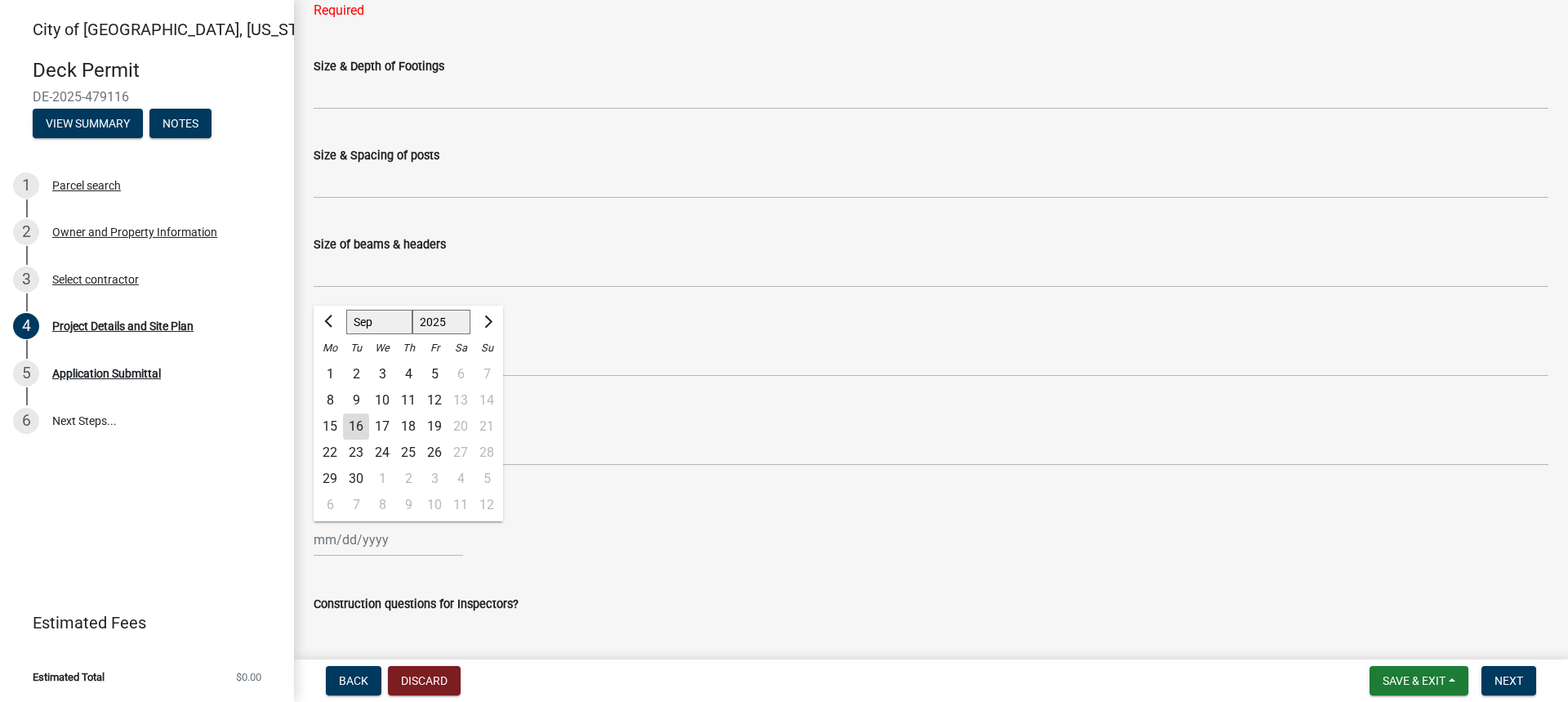
click at [388, 426] on div "17" at bounding box center [382, 426] width 26 height 26
type input "[DATE]"
select select "9"
select select "2025"
click at [345, 533] on input "[DATE]" at bounding box center [388, 539] width 150 height 33
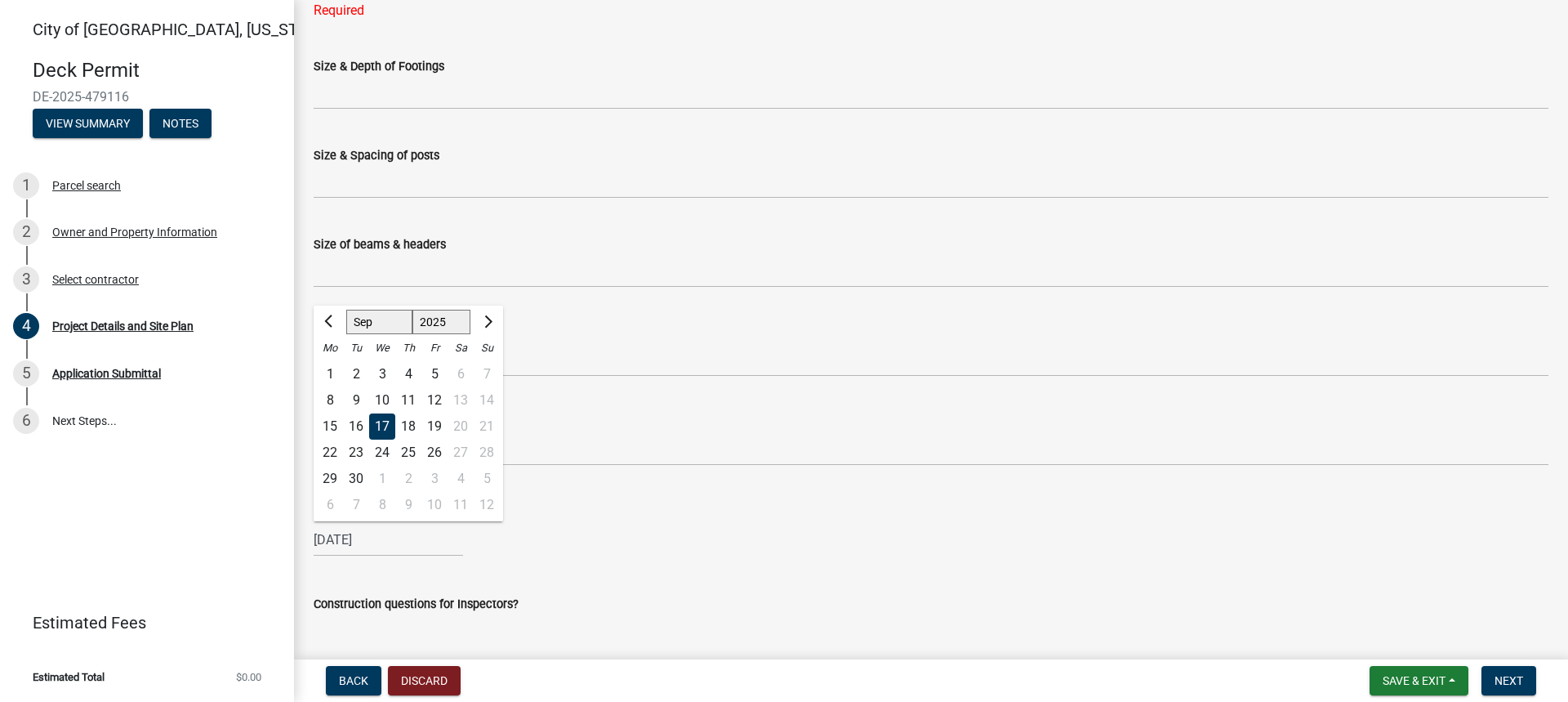
click at [640, 567] on wm-data-entity-input "Estimated Start Date * [DATE] Jan Feb Mar Apr May Jun [DATE] Aug Sep Oct Nov [D…" at bounding box center [931, 525] width 1235 height 90
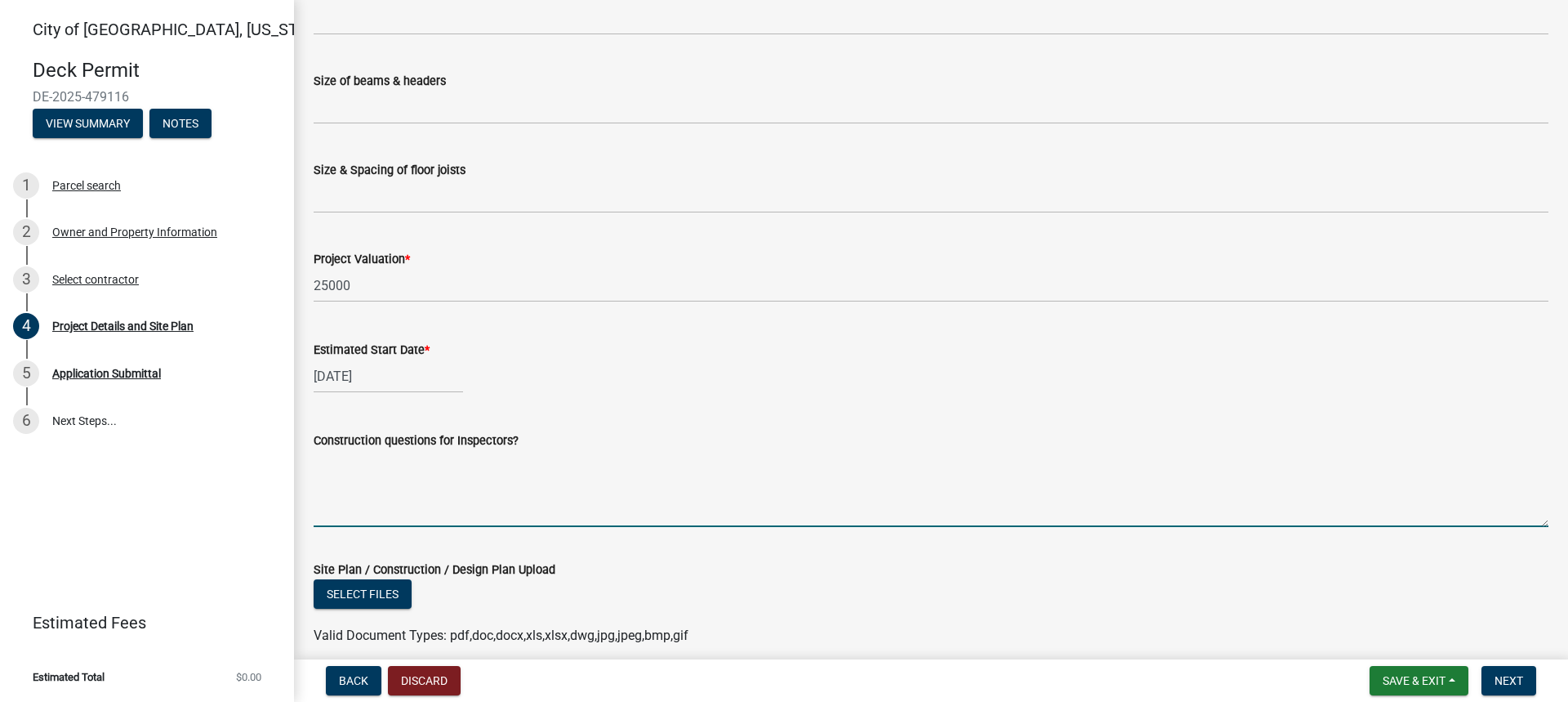
click at [351, 505] on textarea "Construction questions for Inspectors?" at bounding box center [931, 488] width 1235 height 77
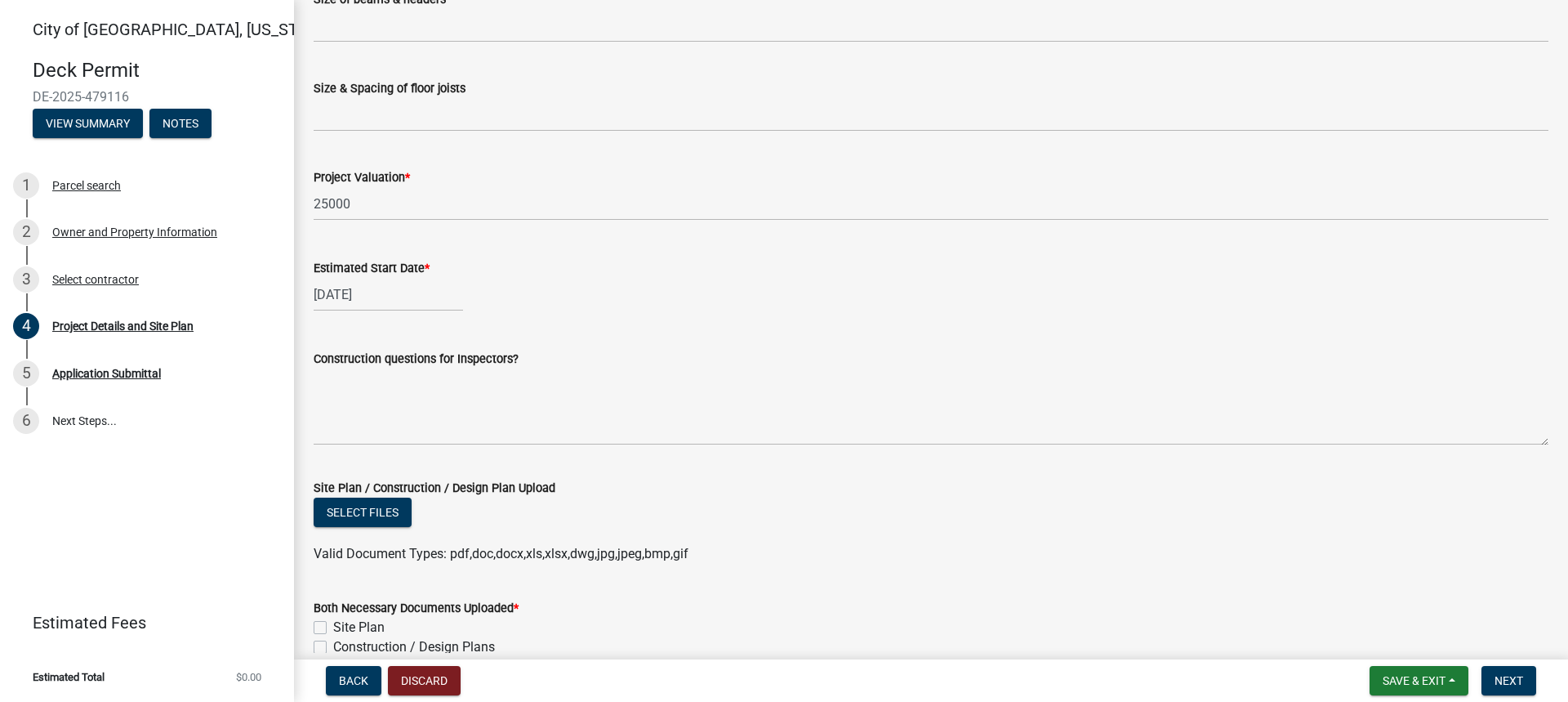
scroll to position [899, 0]
